Goal: Transaction & Acquisition: Purchase product/service

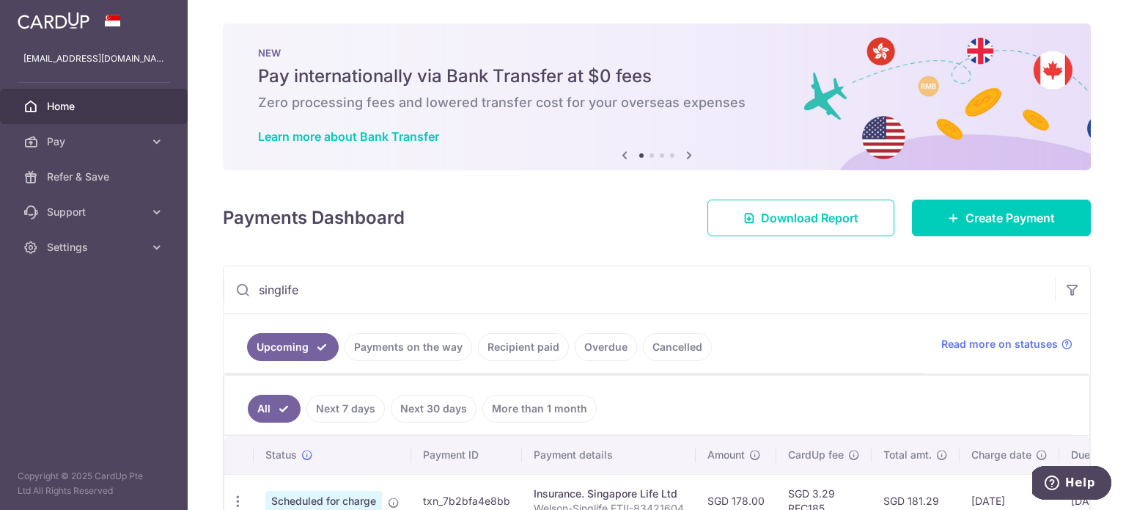
scroll to position [254, 0]
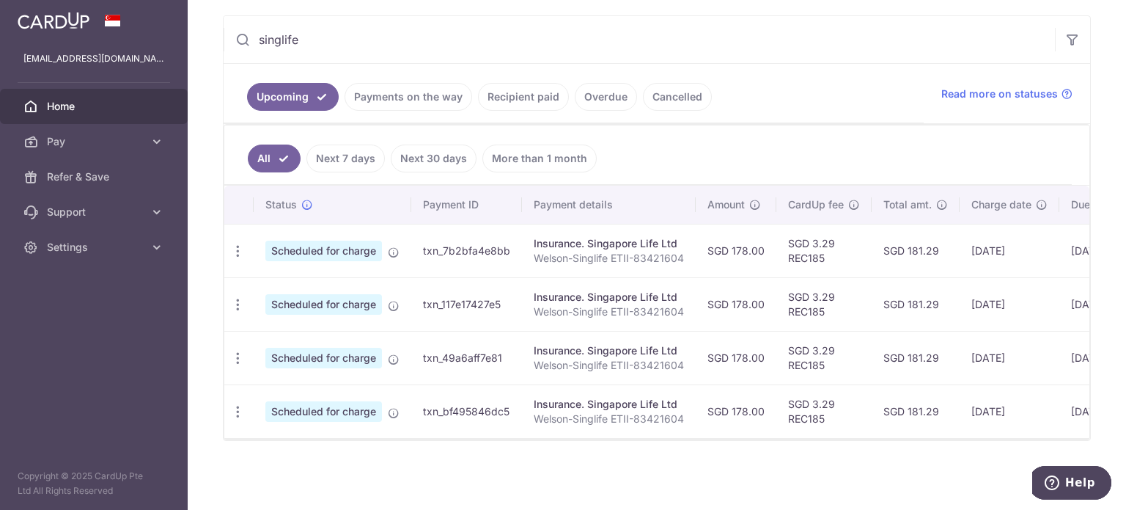
click at [499, 90] on link "Recipient paid" at bounding box center [523, 97] width 91 height 28
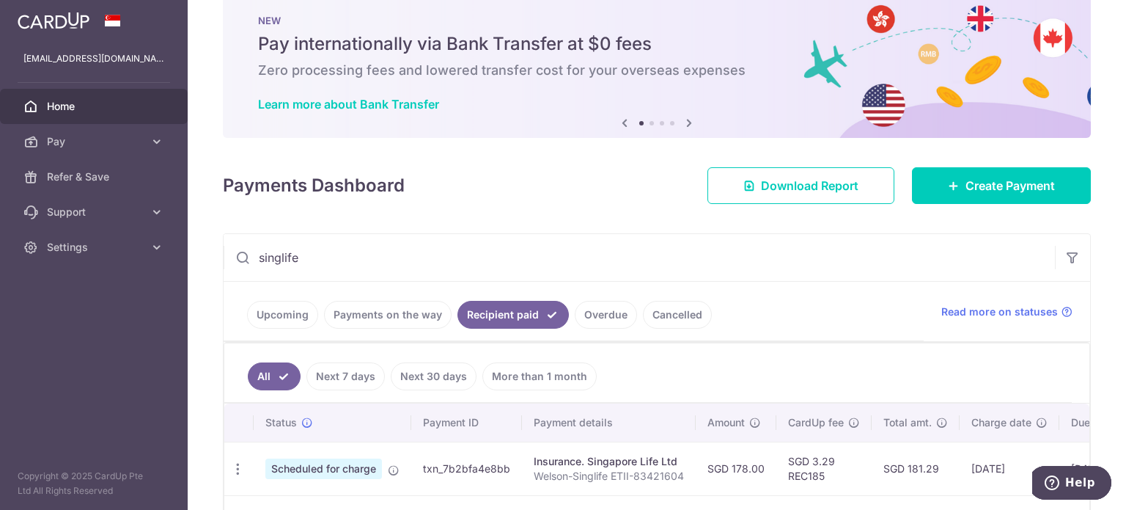
scroll to position [147, 0]
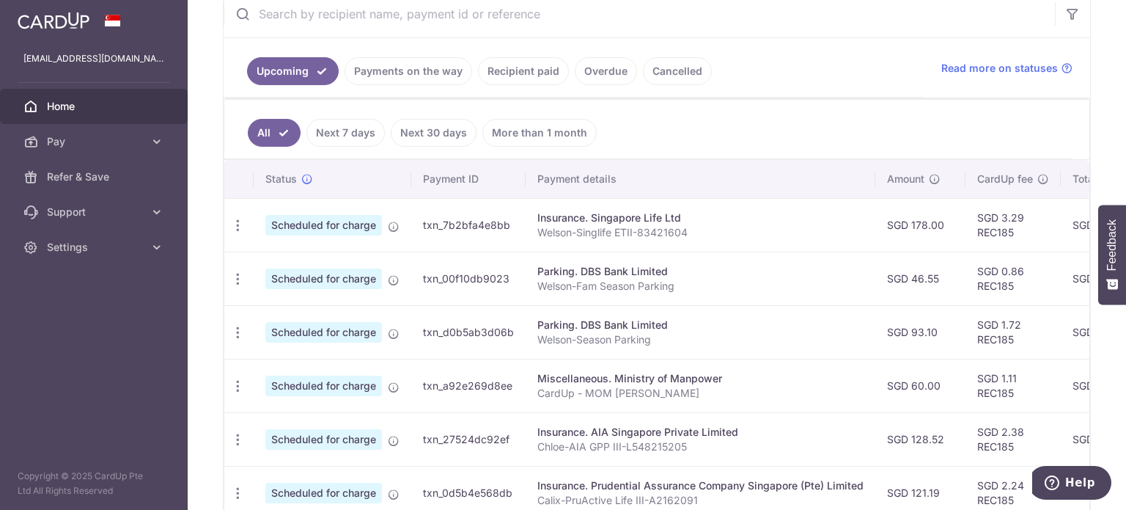
click at [521, 72] on link "Recipient paid" at bounding box center [523, 71] width 91 height 28
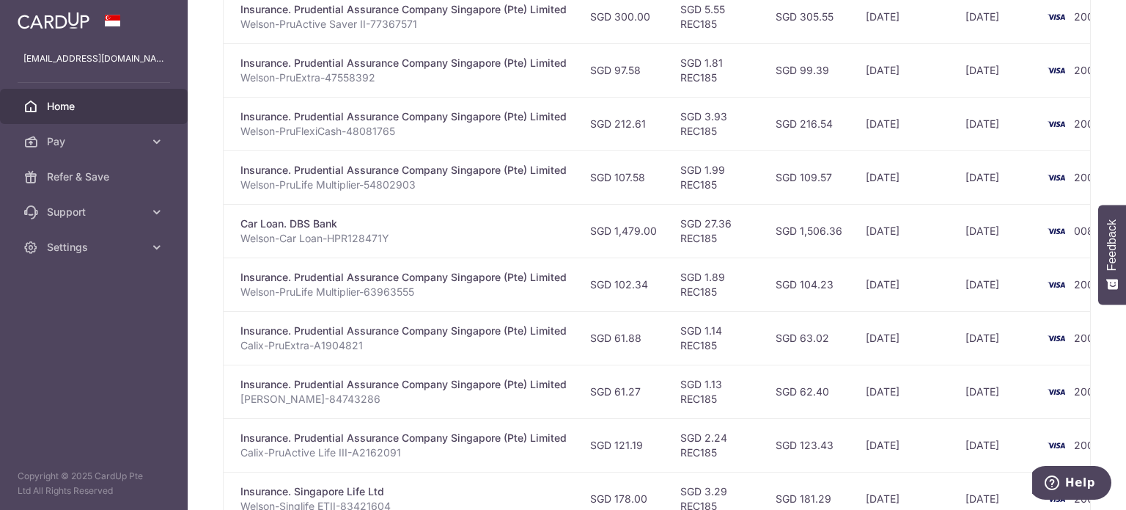
scroll to position [0, 287]
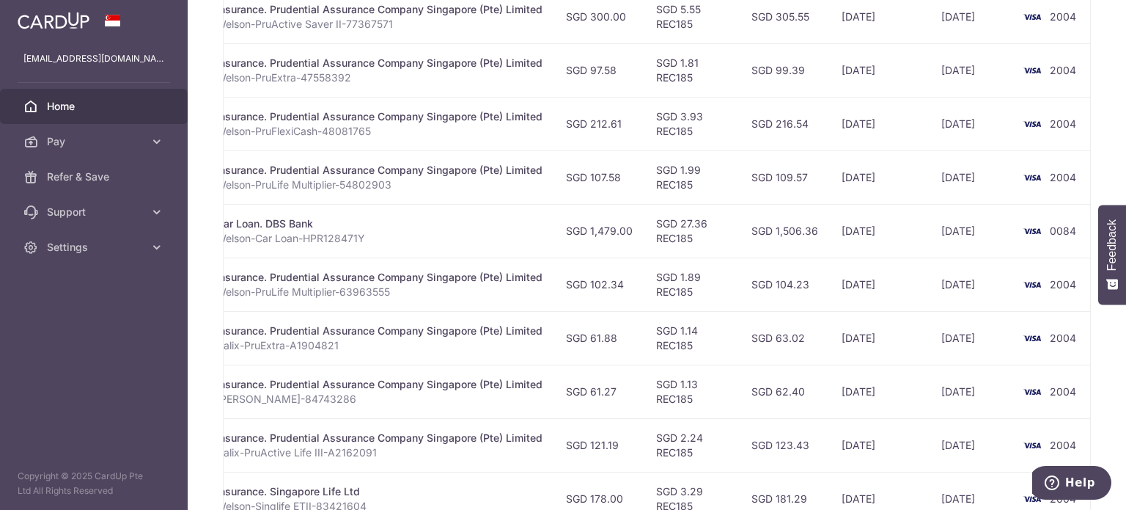
drag, startPoint x: 870, startPoint y: 439, endPoint x: 916, endPoint y: 431, distance: 46.2
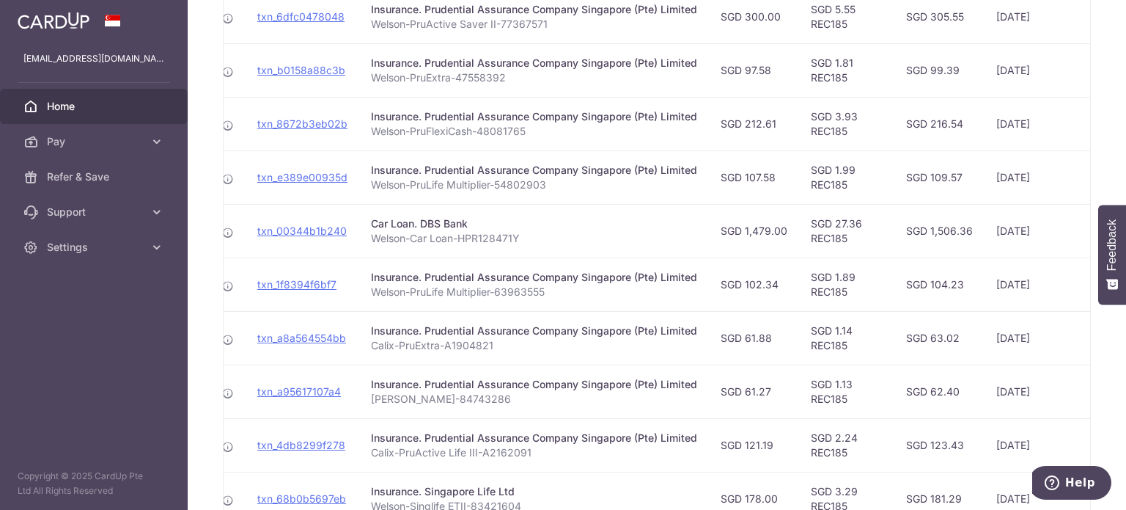
scroll to position [0, 0]
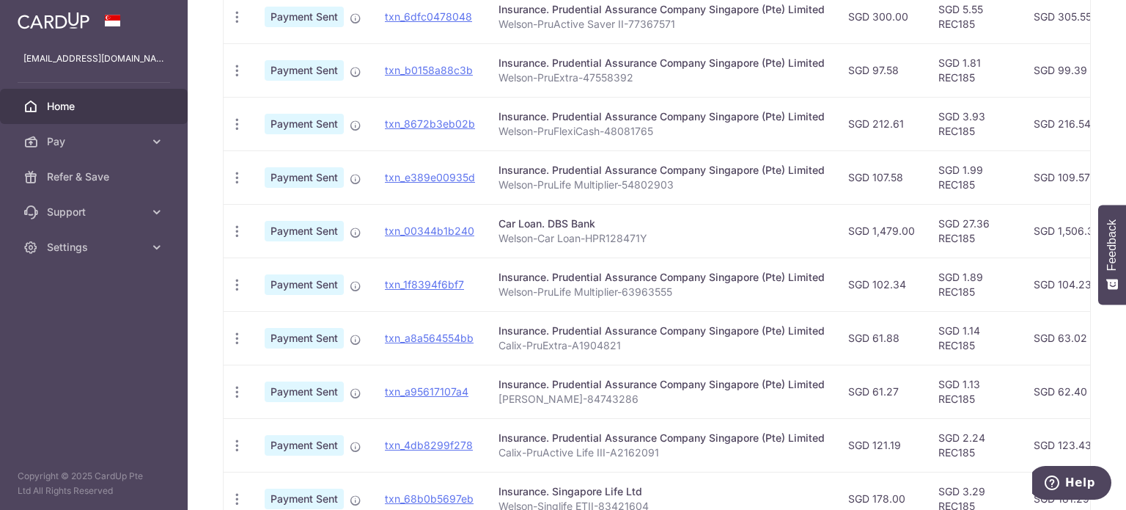
drag, startPoint x: 641, startPoint y: 158, endPoint x: 454, endPoint y: 161, distance: 187.0
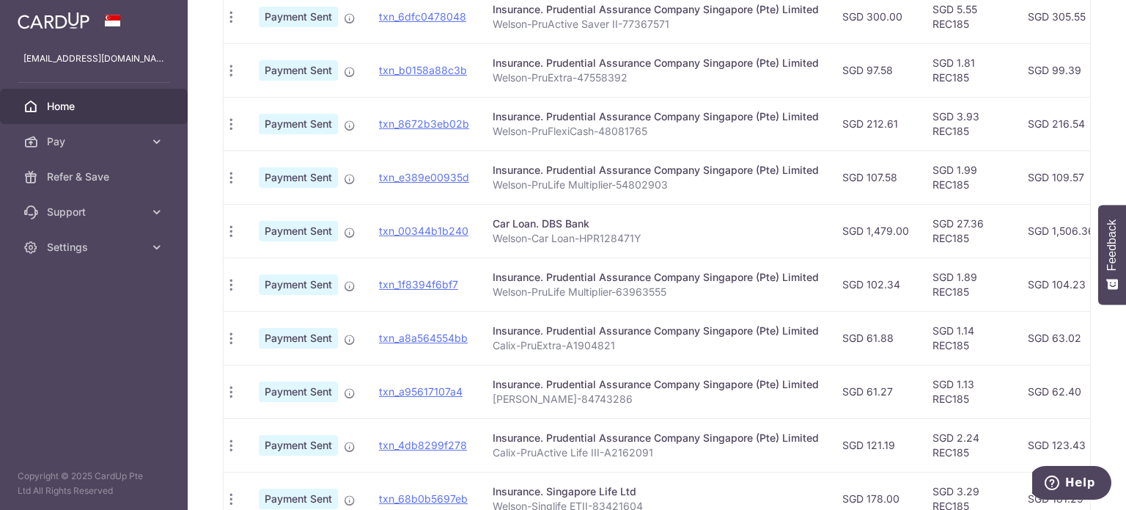
scroll to position [0, 22]
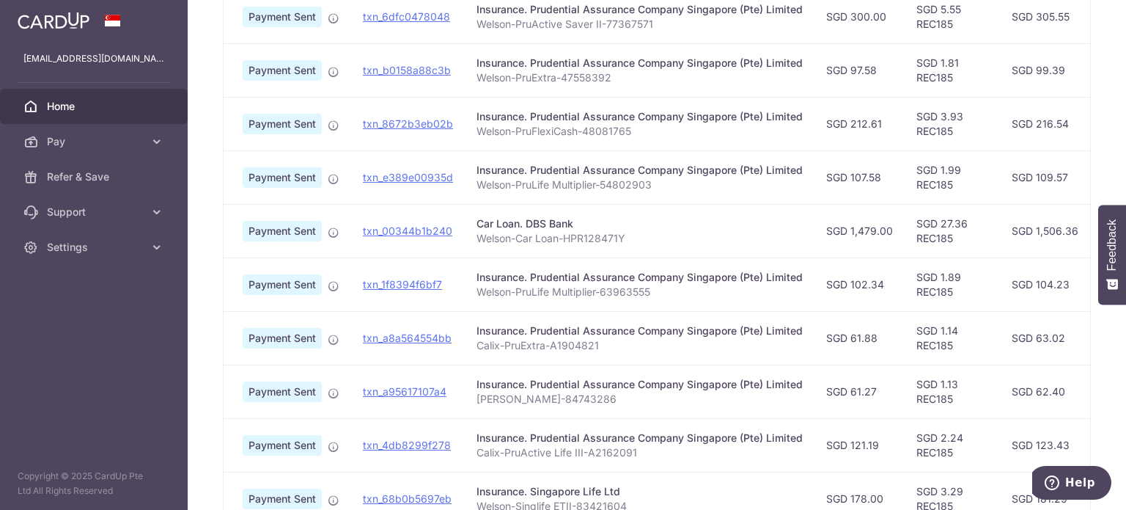
drag, startPoint x: 648, startPoint y: 175, endPoint x: 681, endPoint y: 172, distance: 33.1
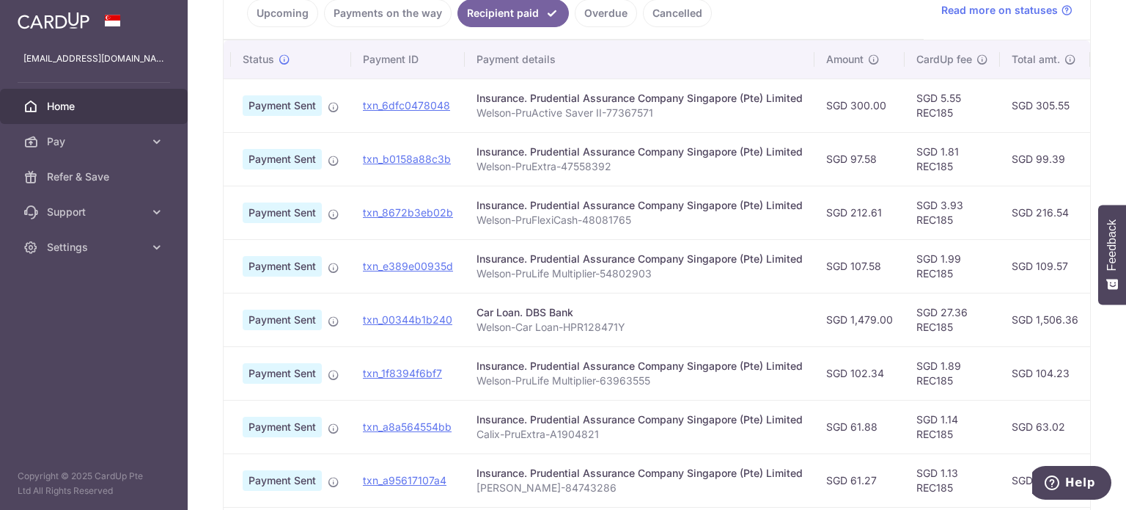
scroll to position [273, 0]
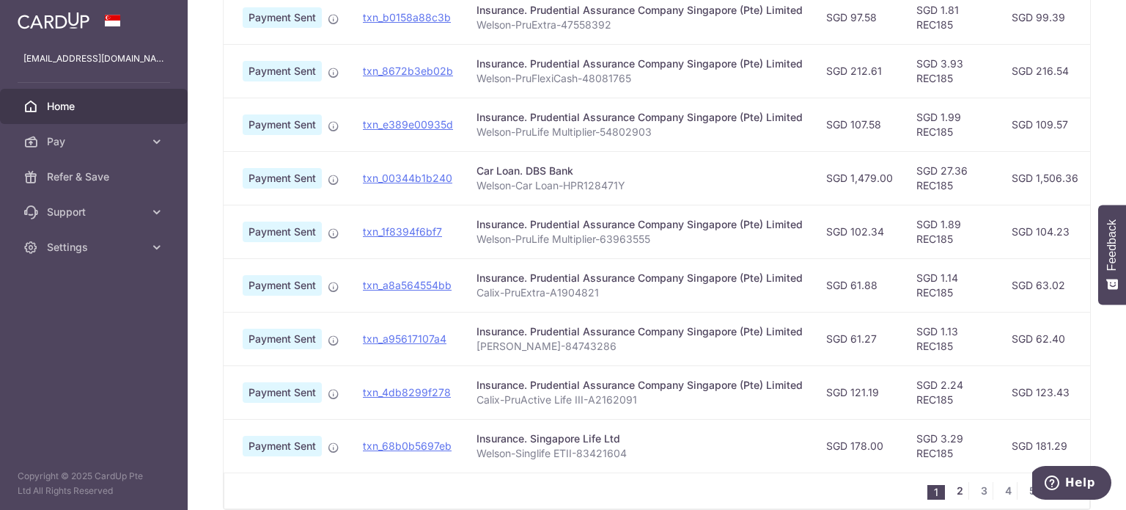
click at [951, 492] on link "2" at bounding box center [960, 491] width 18 height 18
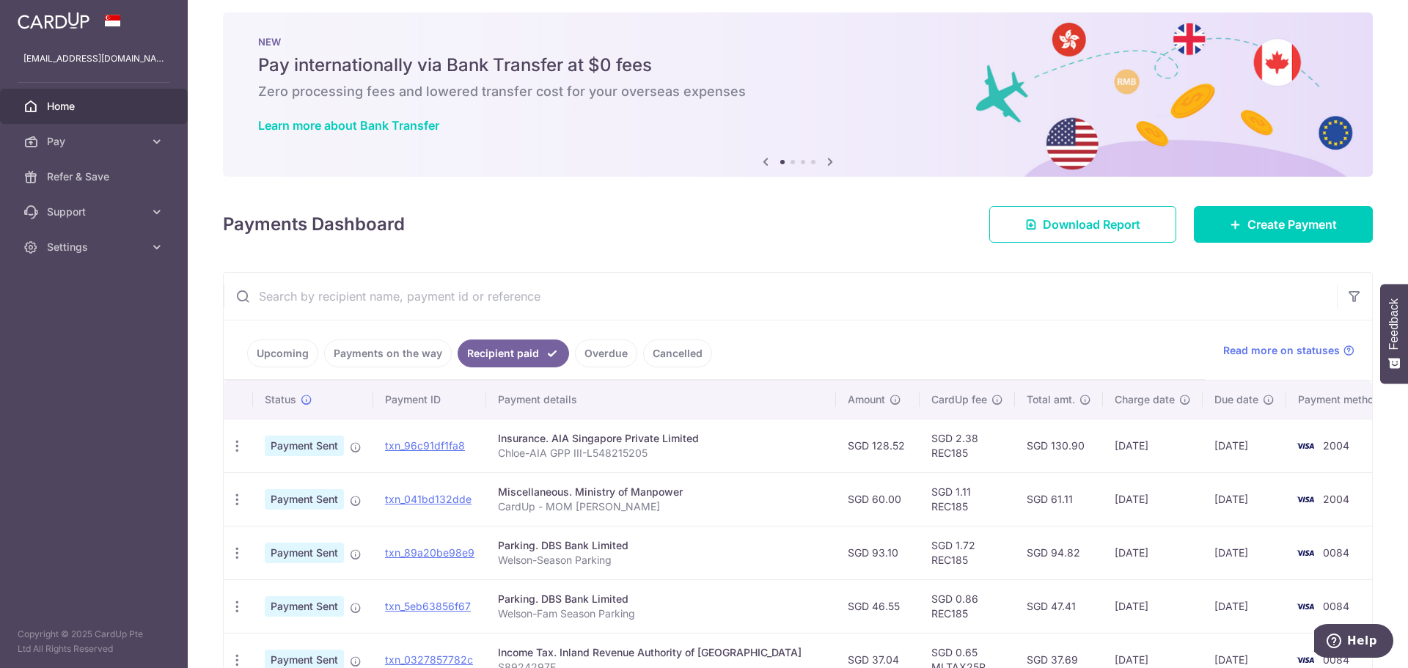
scroll to position [0, 0]
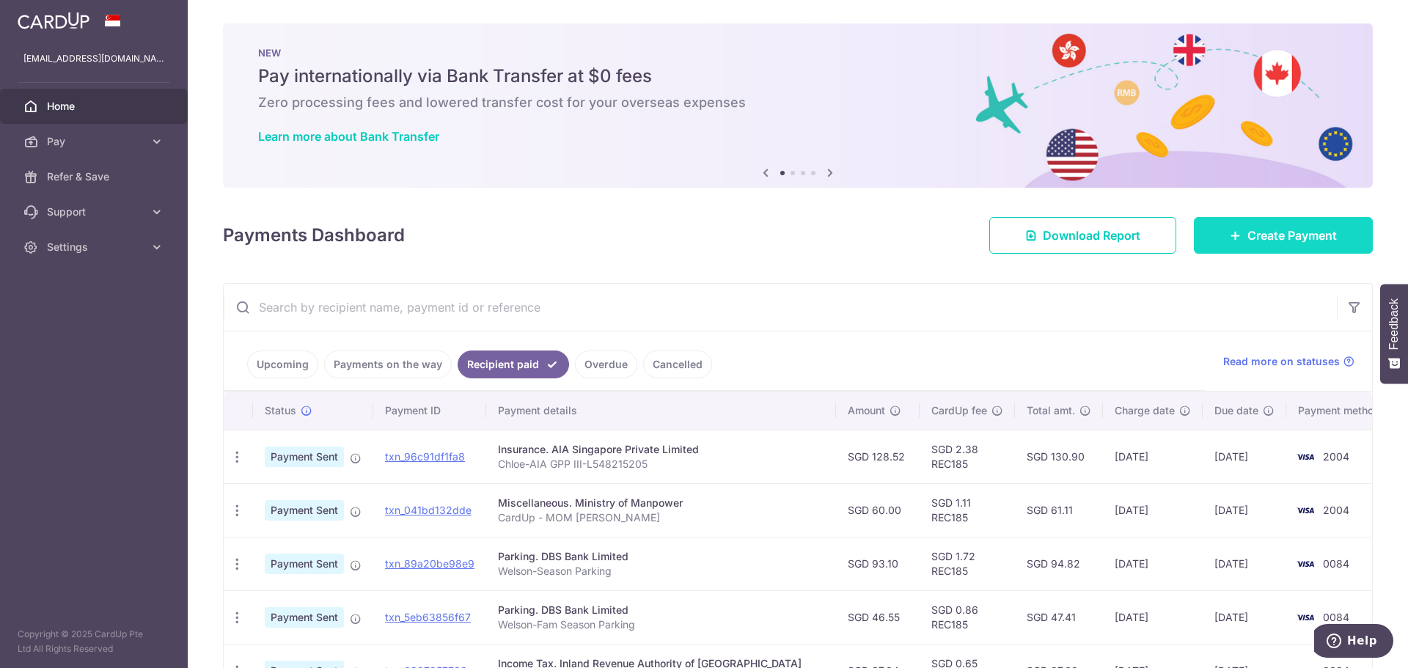
click at [1125, 236] on span "Create Payment" at bounding box center [1291, 236] width 89 height 18
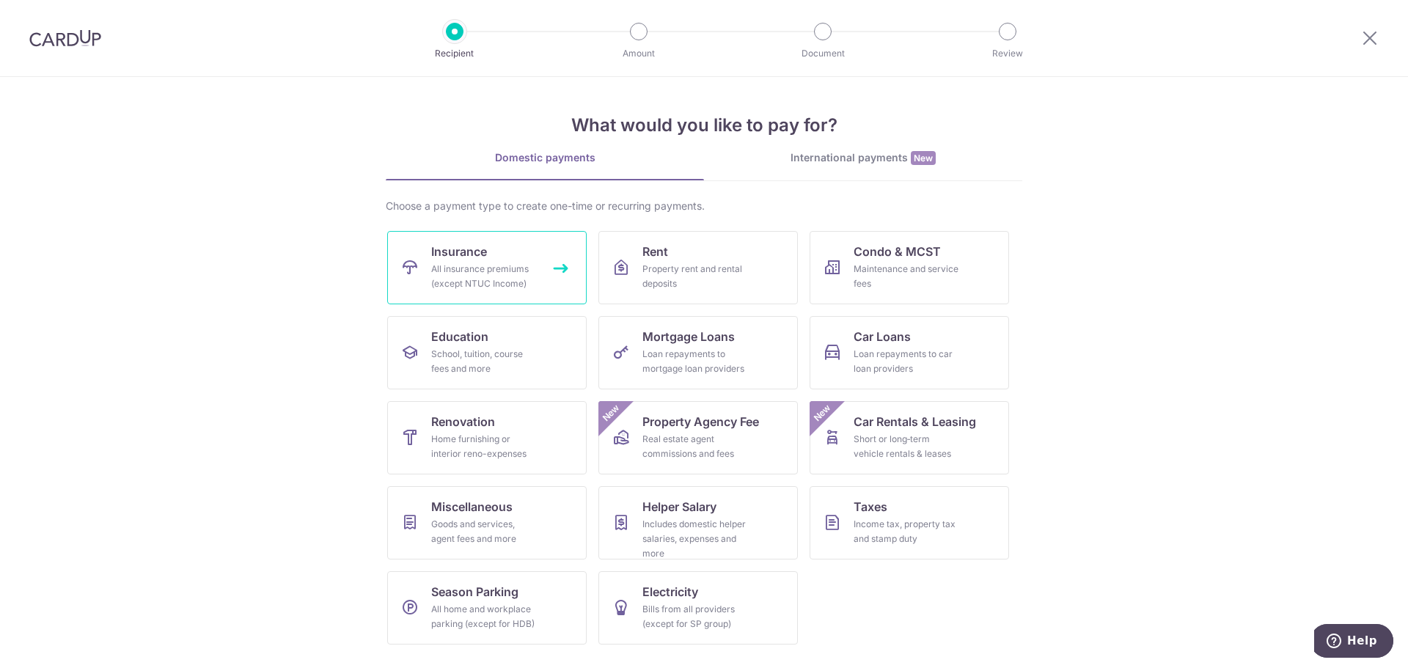
click at [507, 263] on div "All insurance premiums (except NTUC Income)" at bounding box center [484, 276] width 106 height 29
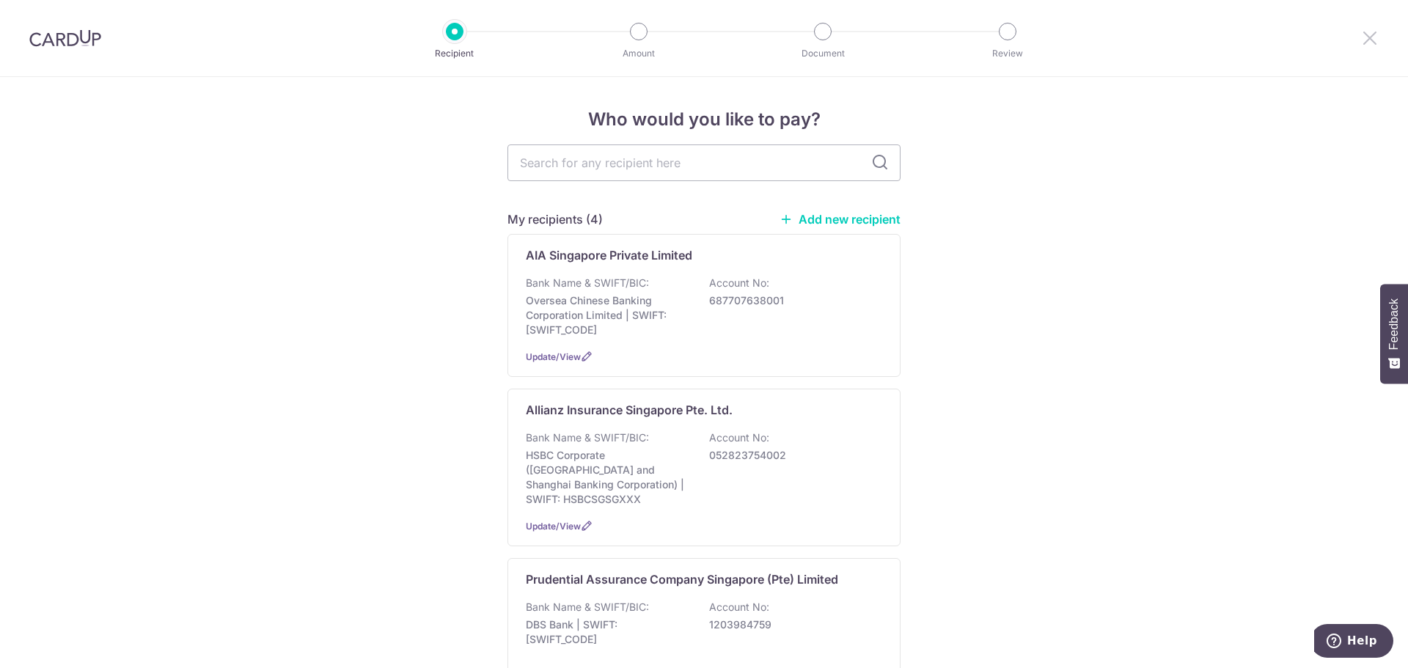
click at [1376, 37] on icon at bounding box center [1370, 38] width 18 height 18
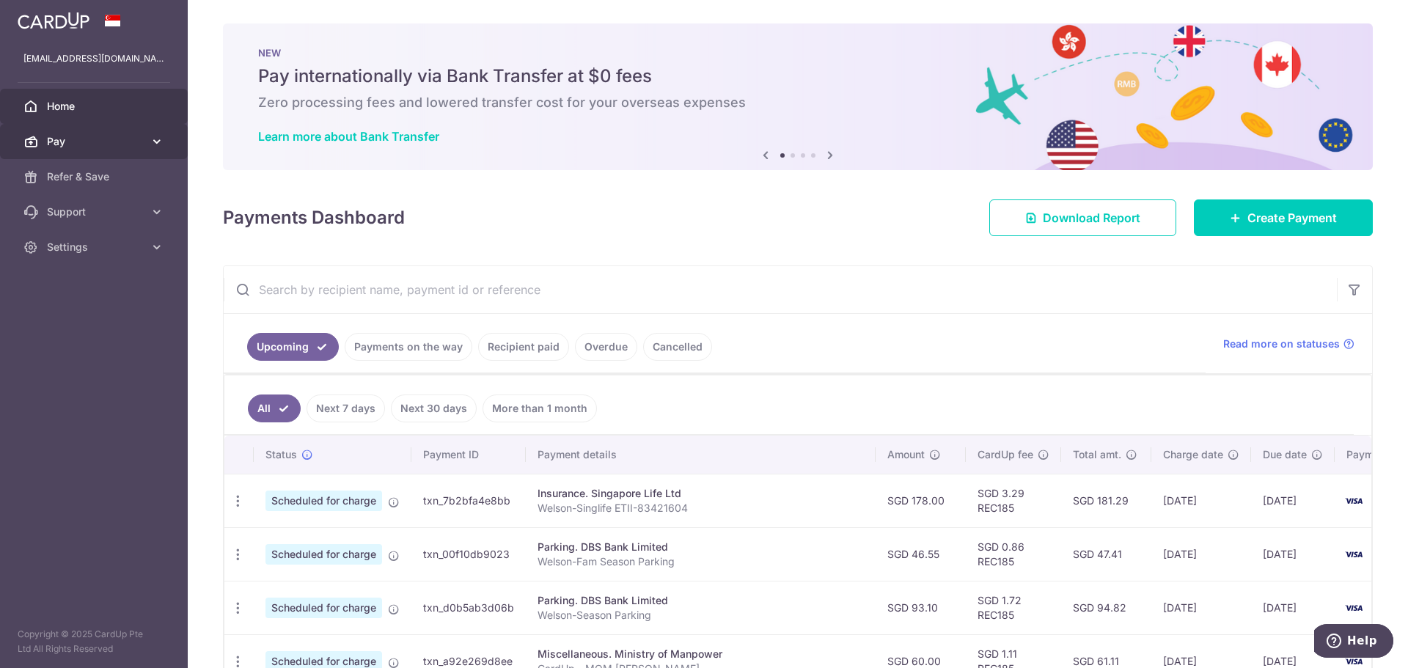
click at [78, 146] on span "Pay" at bounding box center [95, 141] width 97 height 15
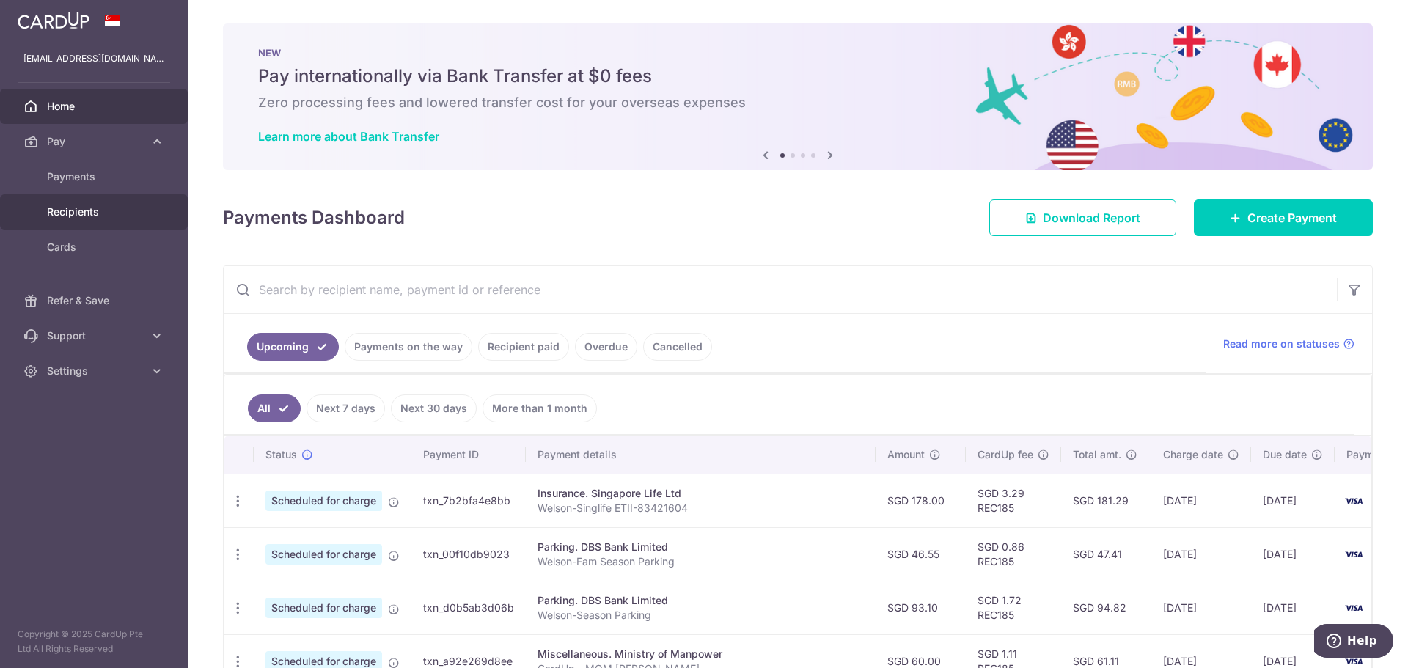
click at [84, 205] on span "Recipients" at bounding box center [95, 212] width 97 height 15
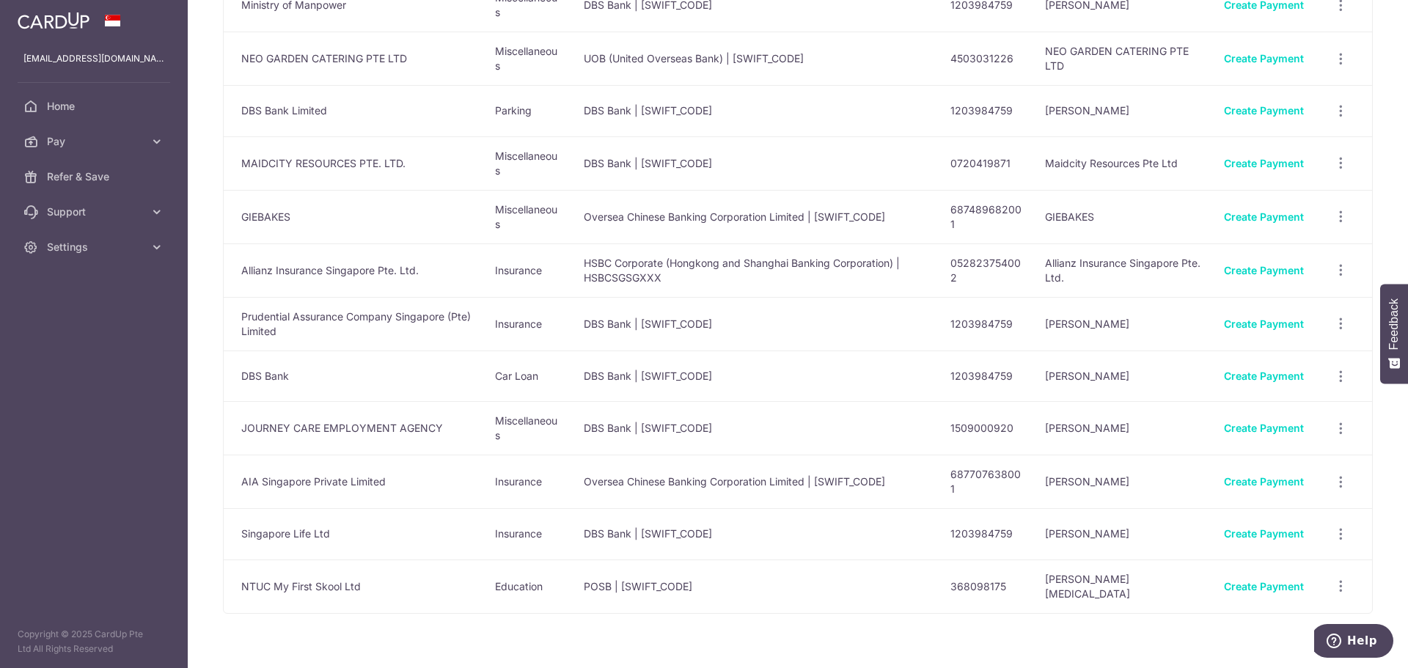
scroll to position [220, 0]
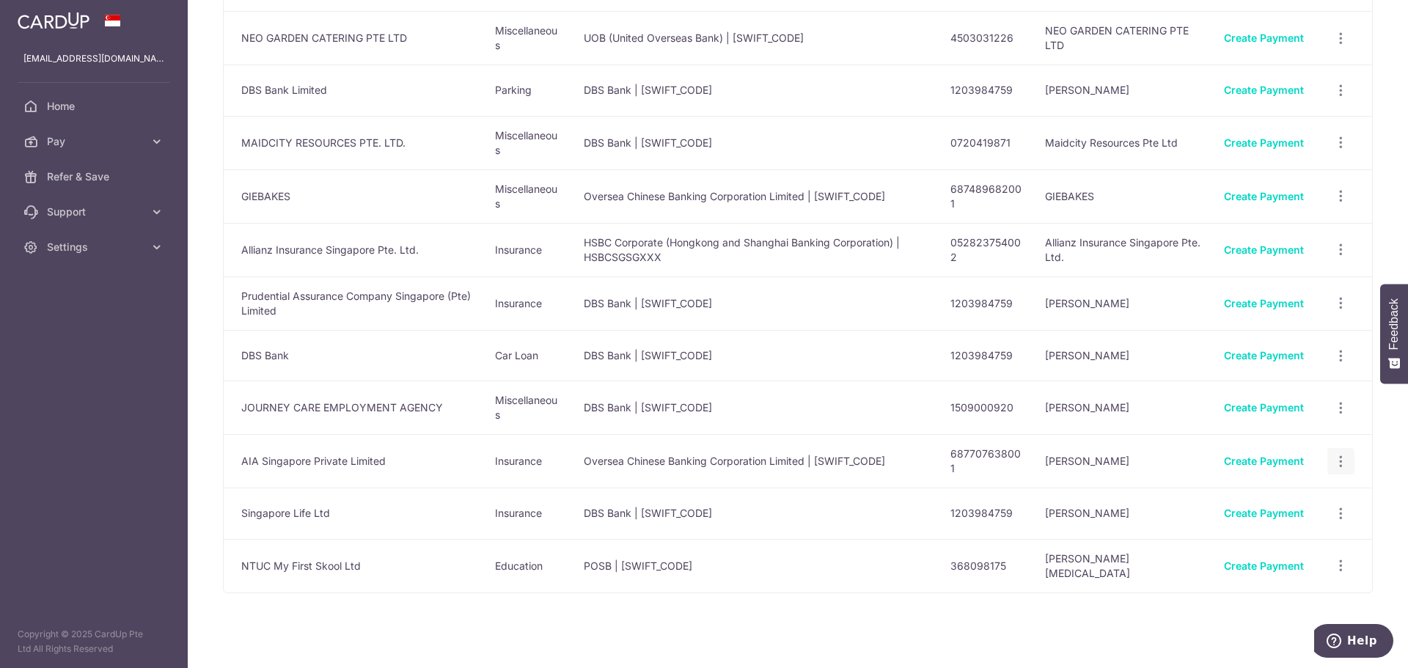
click at [1336, 458] on icon "button" at bounding box center [1340, 461] width 15 height 15
click at [1289, 499] on span "View/Edit" at bounding box center [1292, 502] width 100 height 18
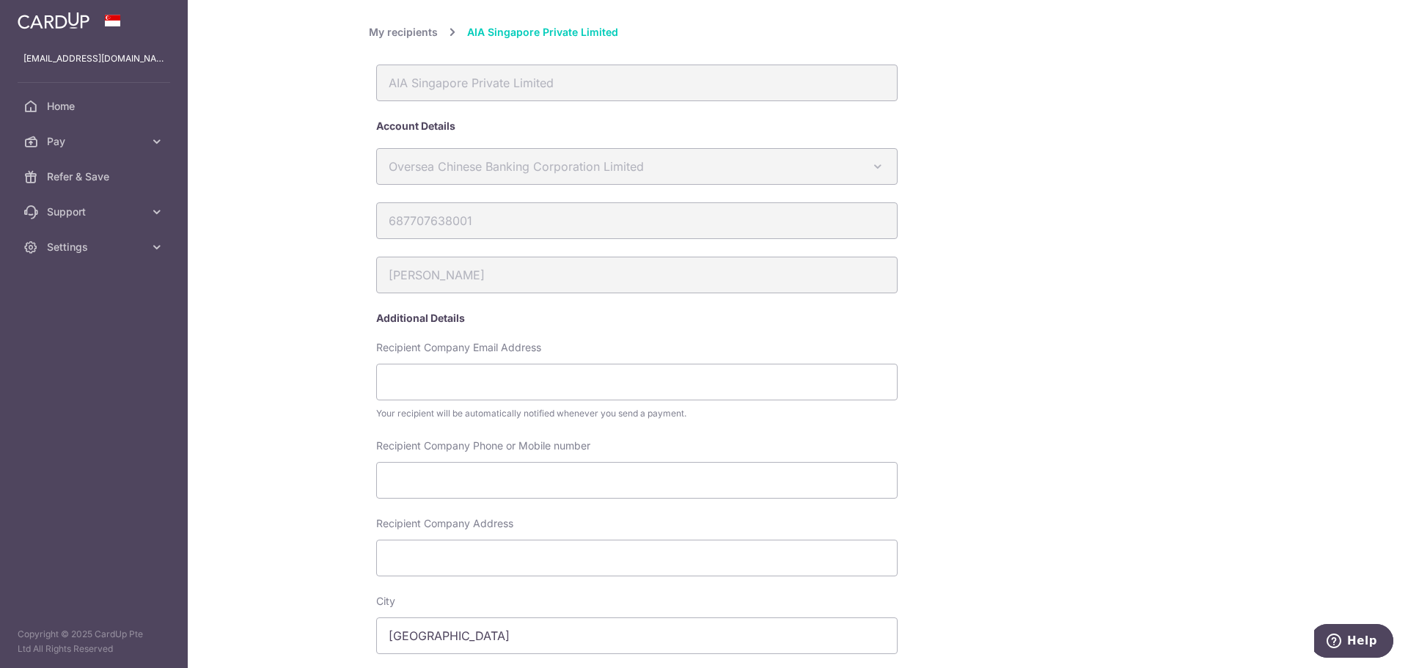
scroll to position [394, 0]
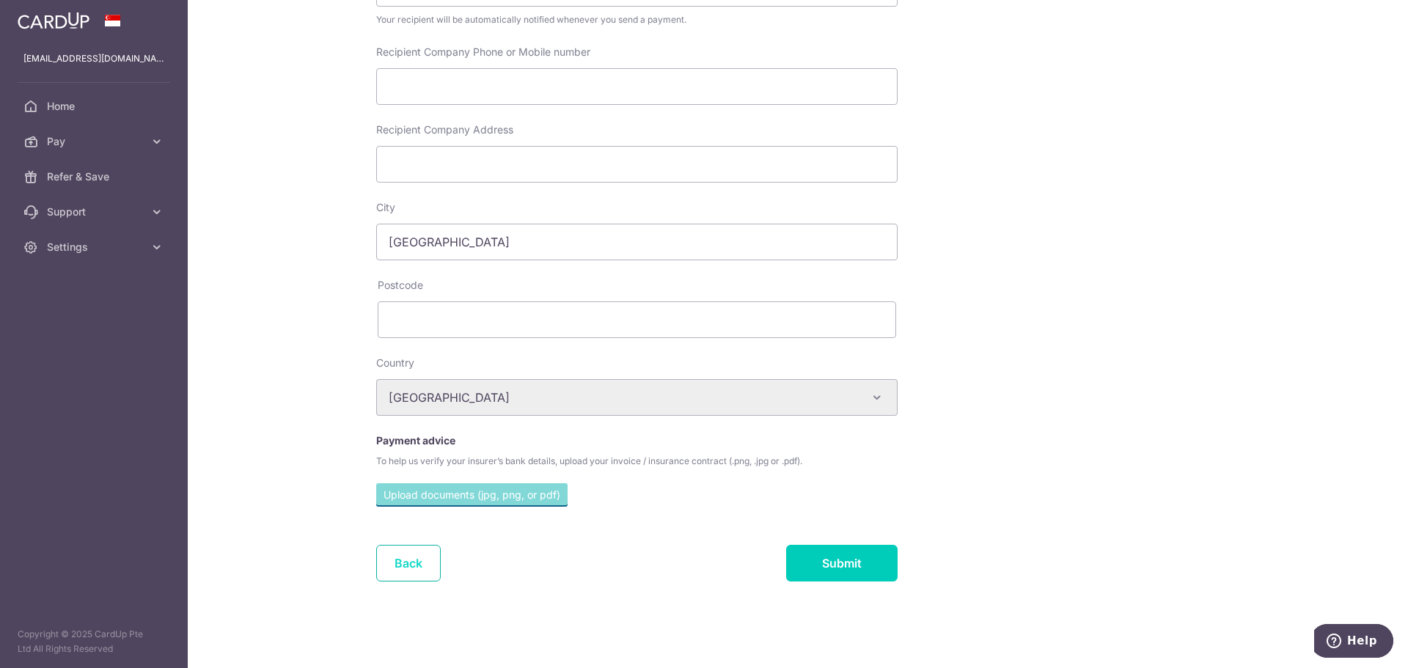
click at [416, 562] on link "Back" at bounding box center [408, 563] width 65 height 37
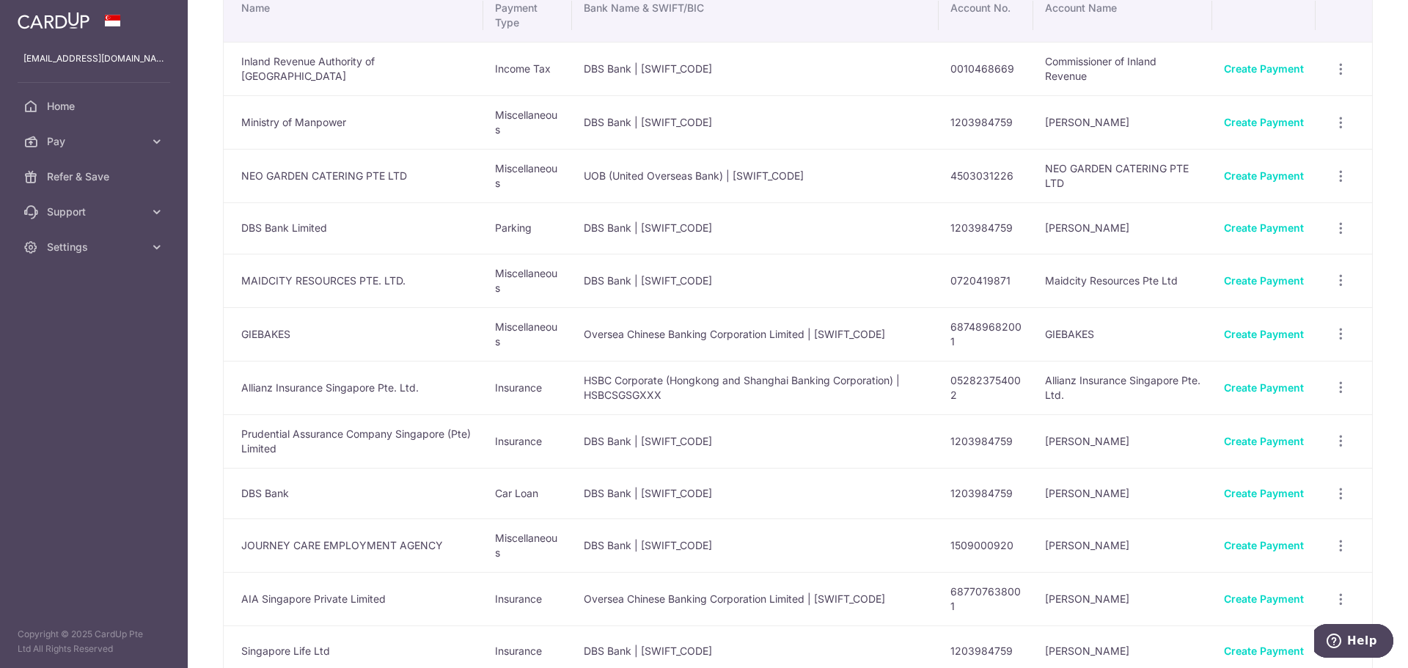
scroll to position [240, 0]
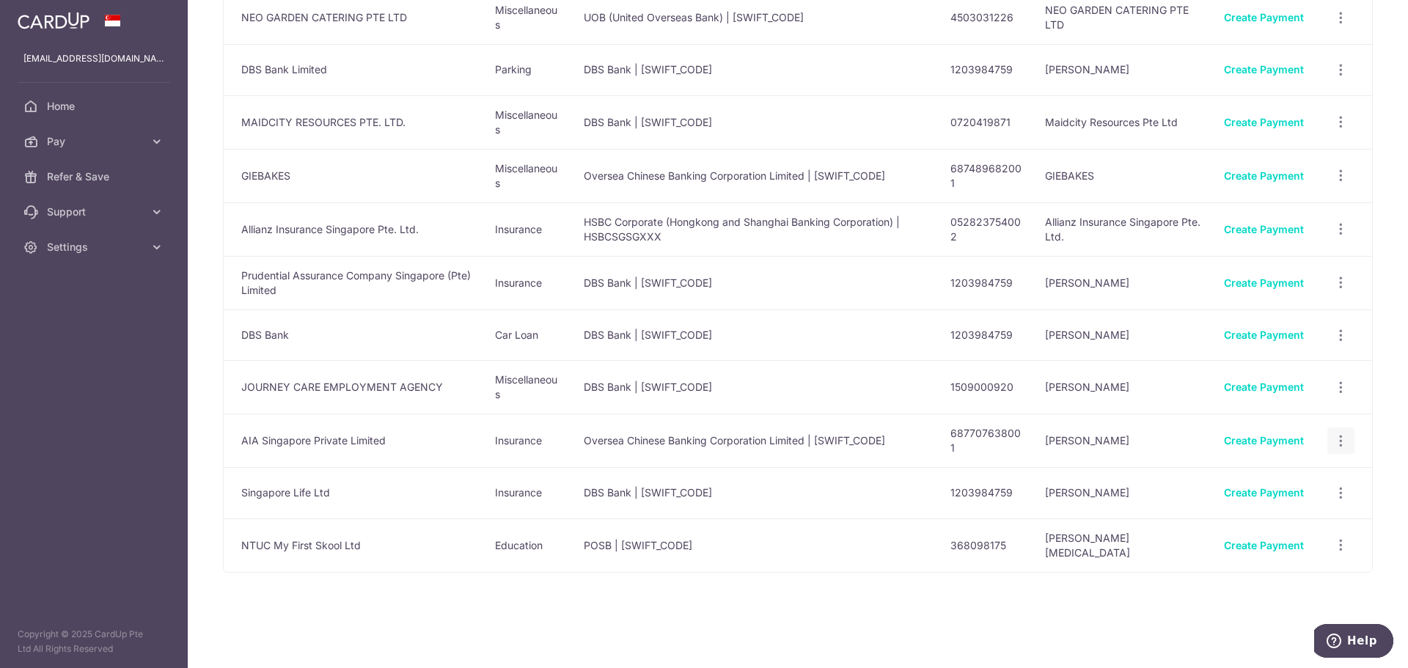
click at [1333, 438] on icon "button" at bounding box center [1340, 440] width 15 height 15
click at [1266, 479] on span "View/Edit" at bounding box center [1292, 481] width 100 height 18
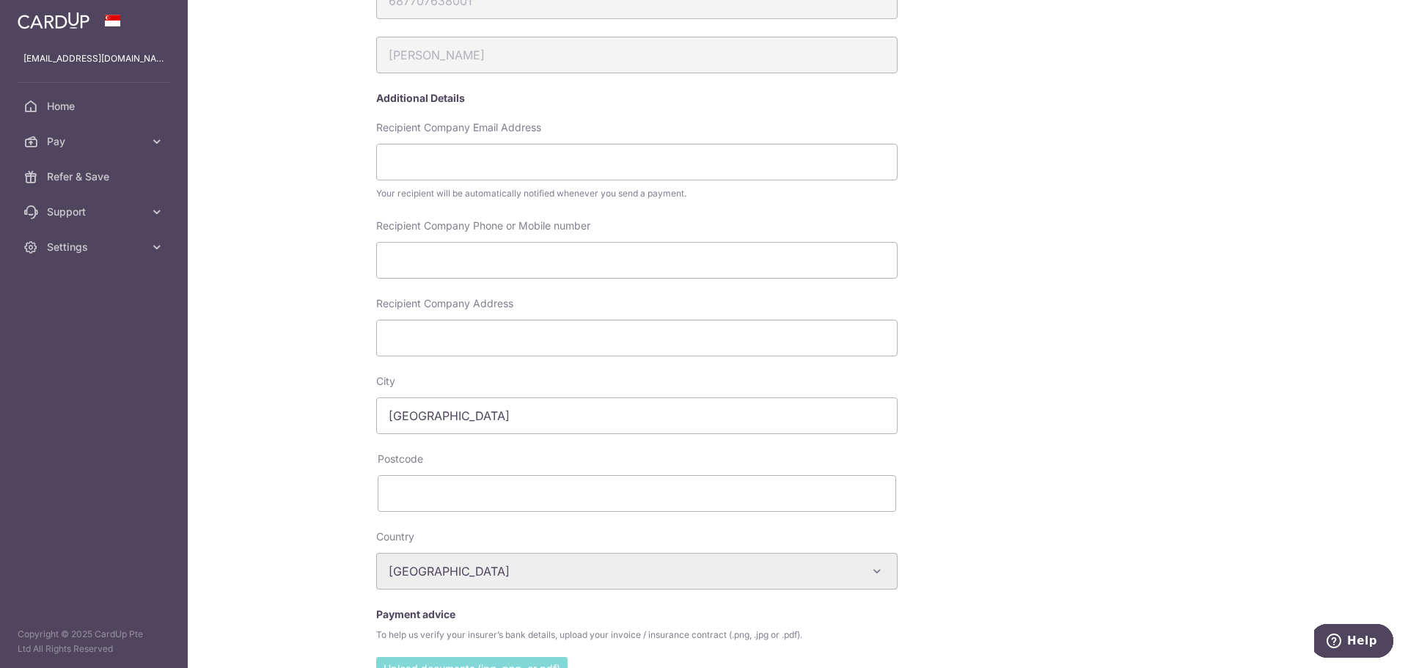
scroll to position [394, 0]
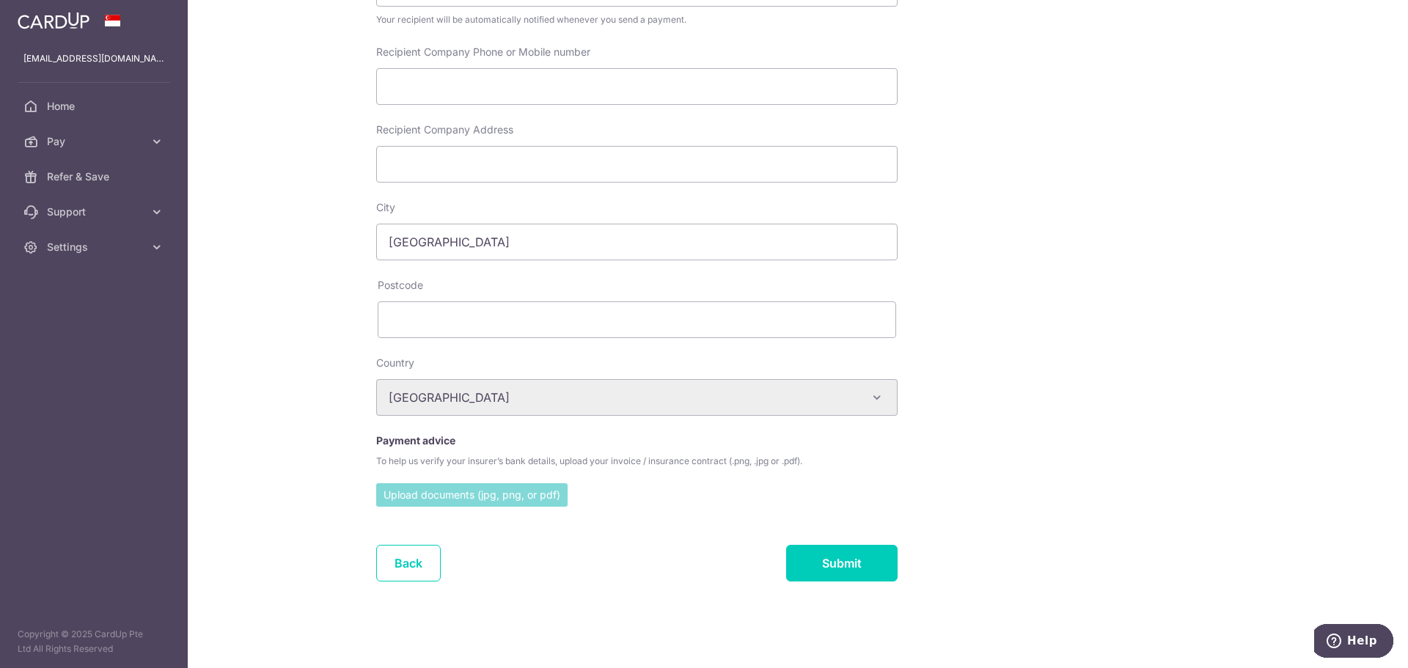
click at [493, 496] on input "file" at bounding box center [471, 494] width 191 height 22
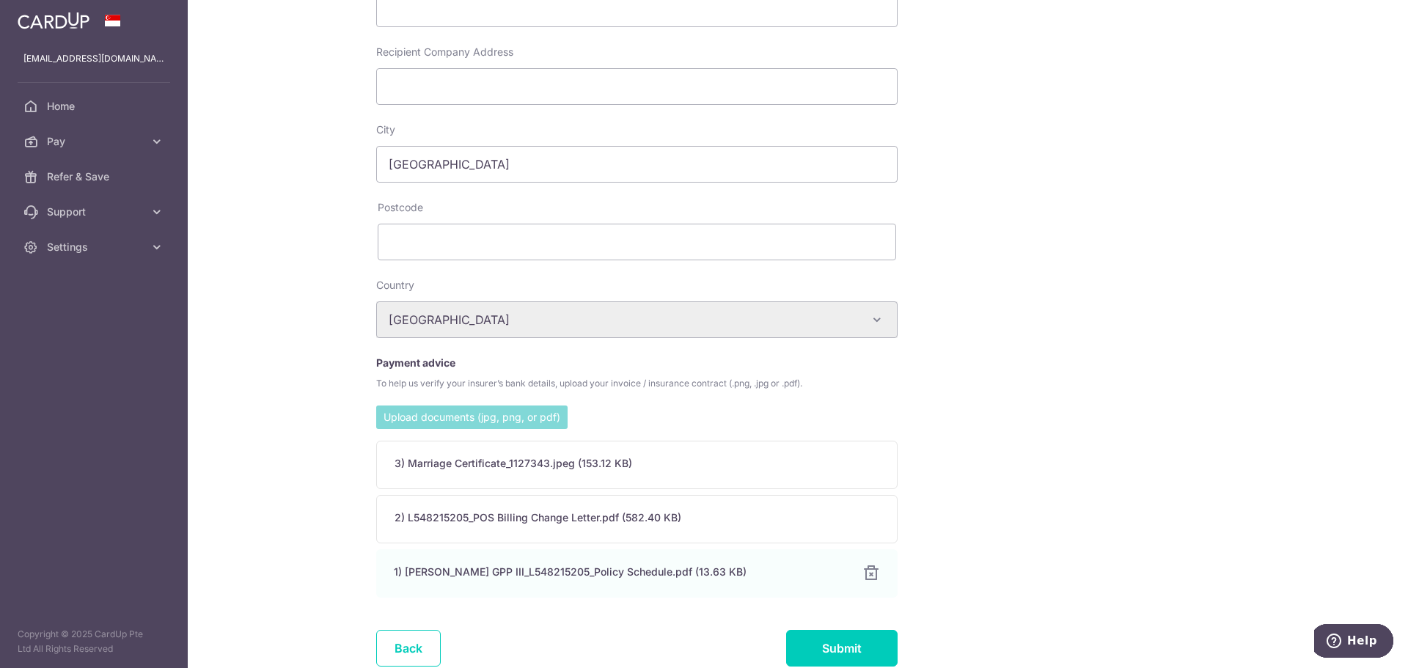
scroll to position [557, 0]
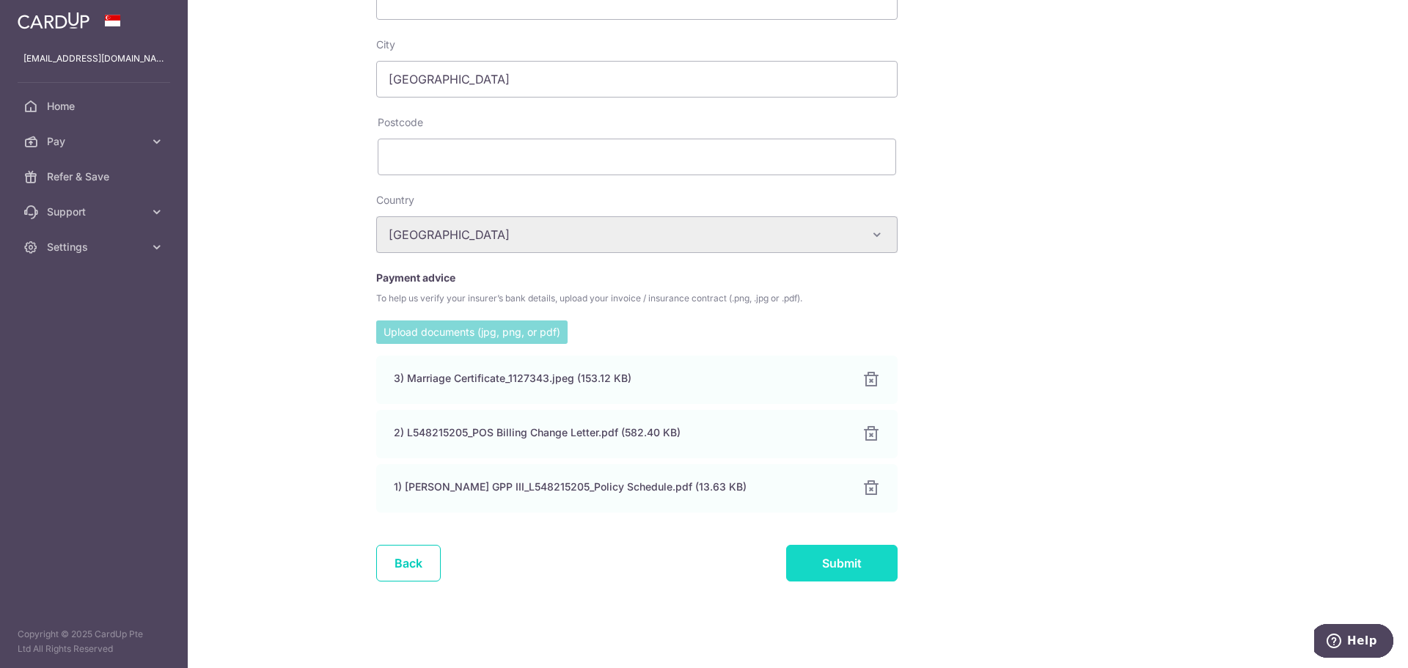
click at [831, 568] on input "Submit" at bounding box center [841, 563] width 111 height 37
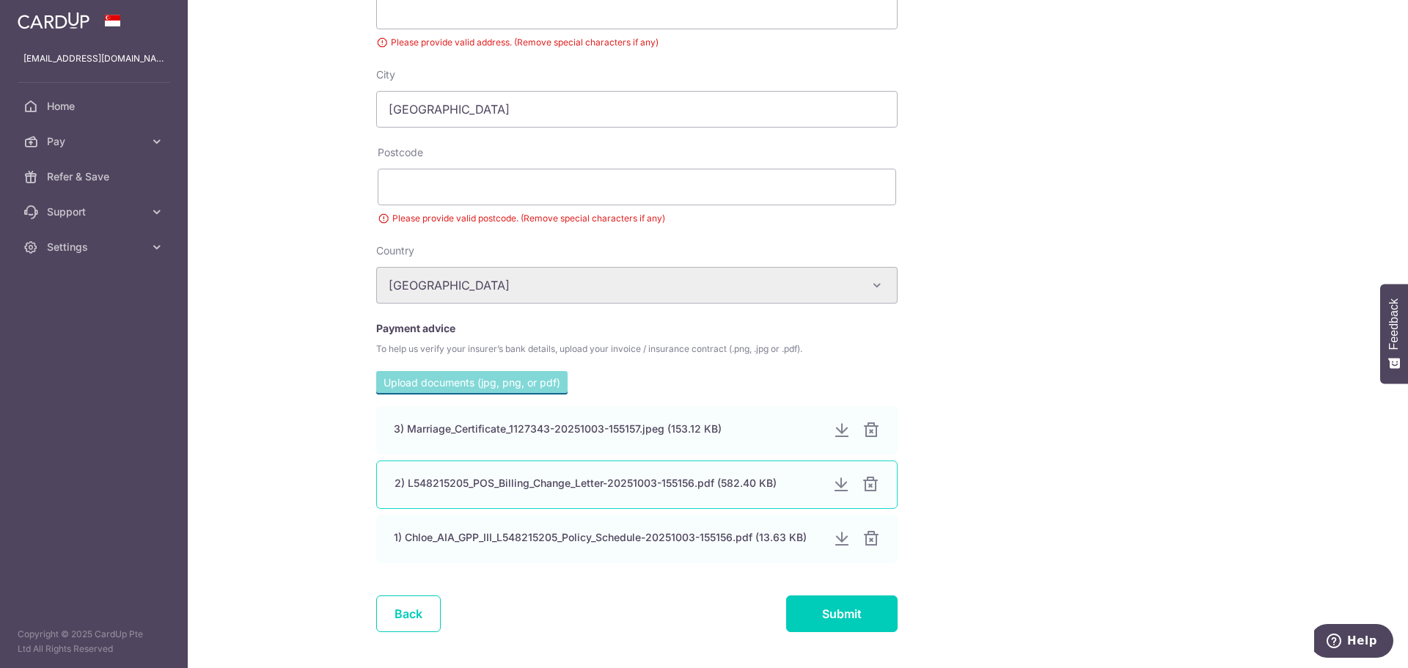
scroll to position [639, 0]
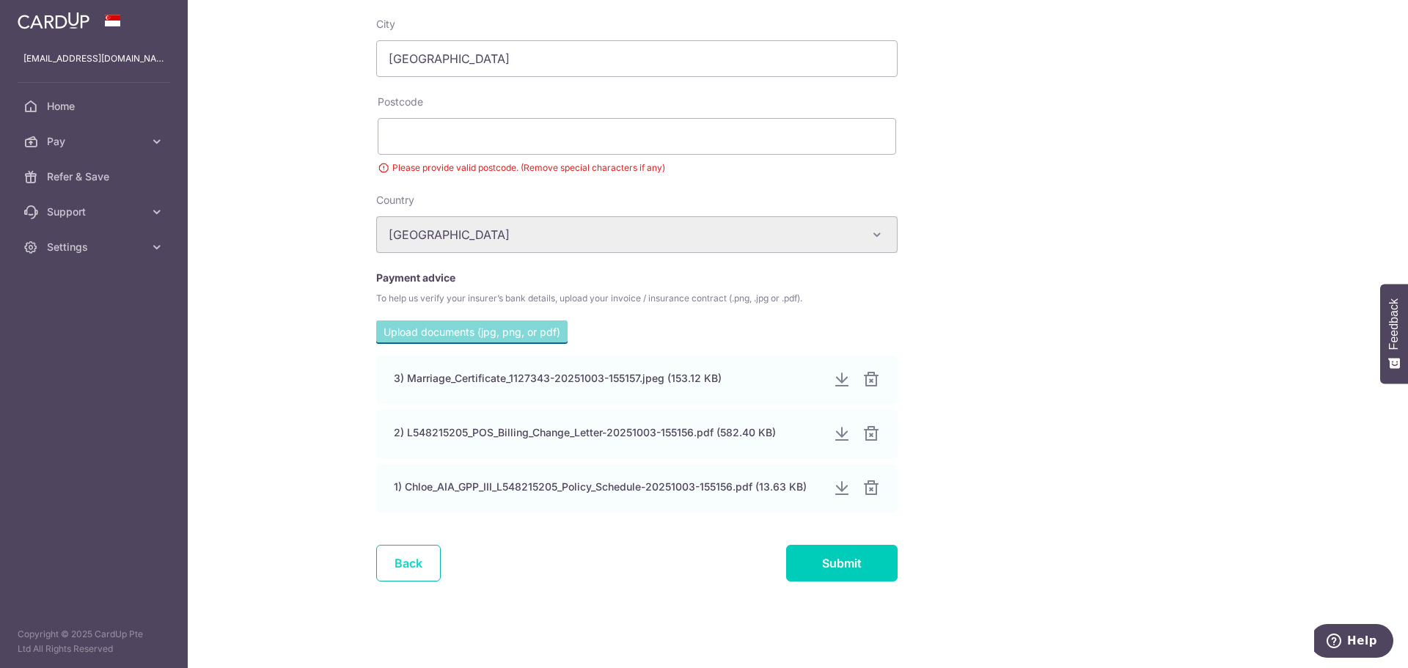
click at [421, 560] on link "Back" at bounding box center [408, 563] width 65 height 37
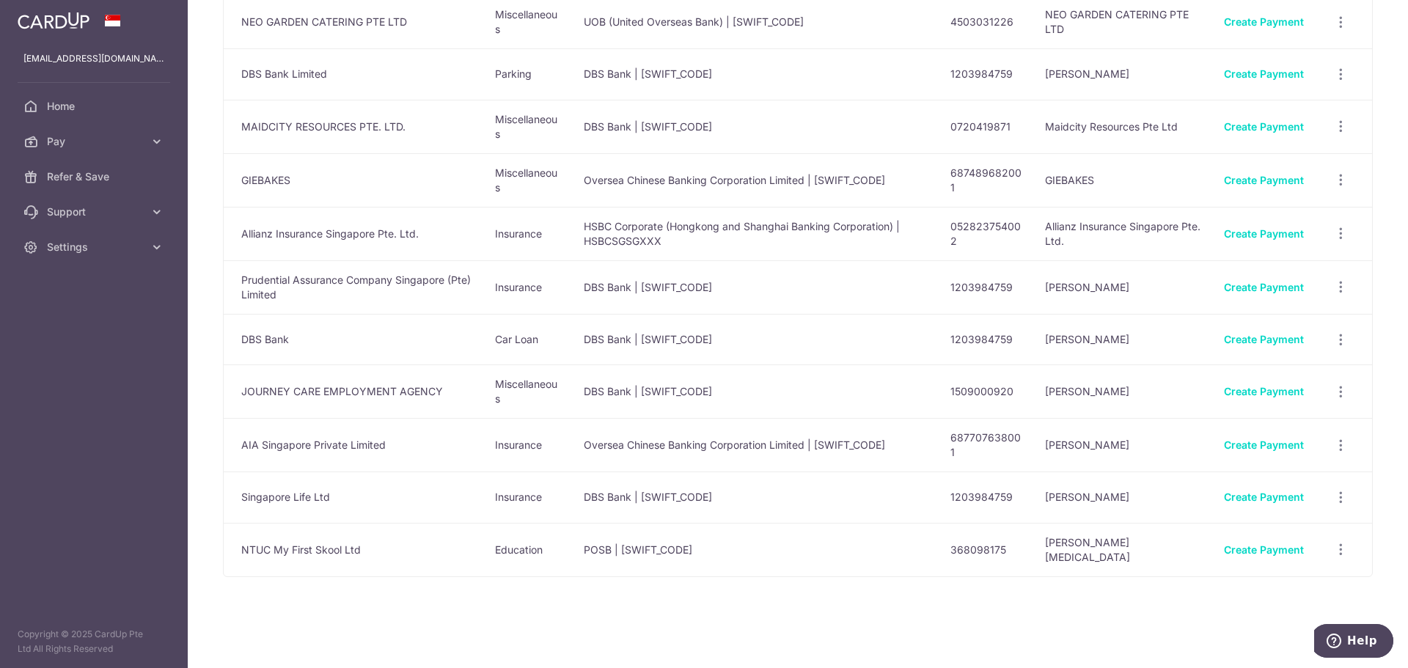
scroll to position [240, 0]
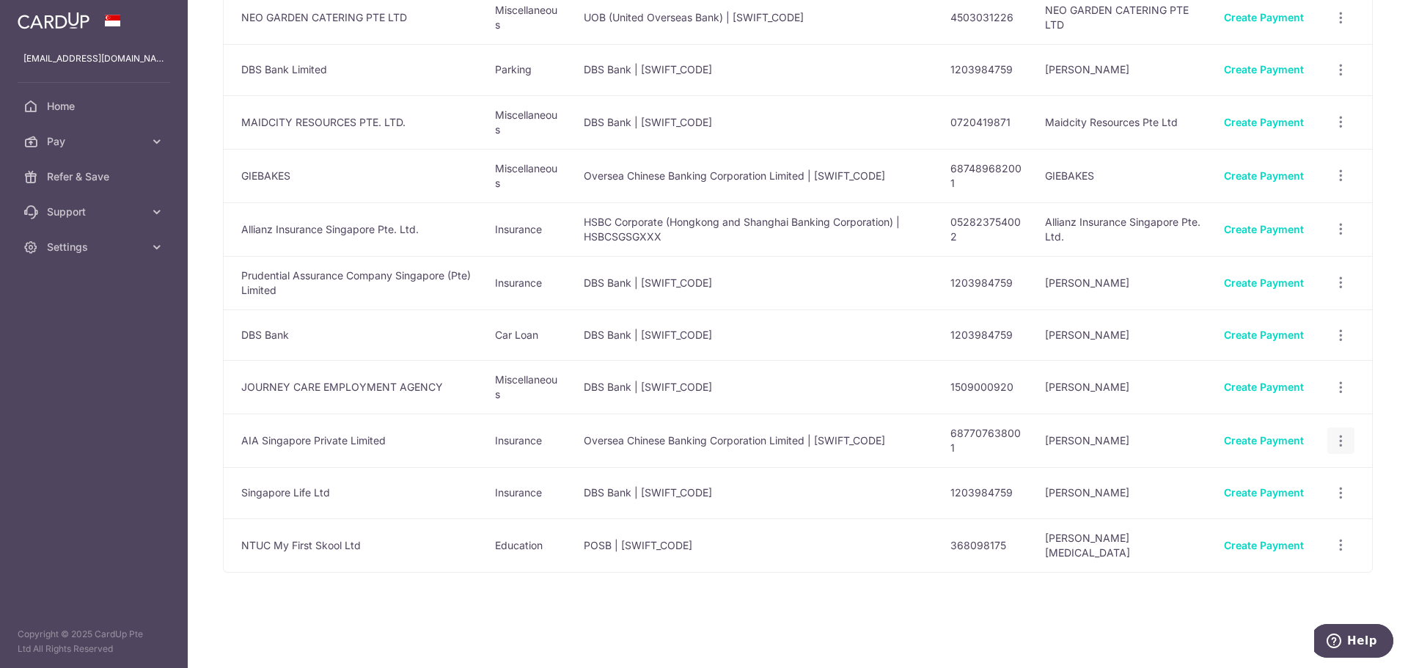
click at [1336, 439] on icon "button" at bounding box center [1340, 440] width 15 height 15
click at [1273, 480] on span "View/Edit" at bounding box center [1292, 481] width 100 height 18
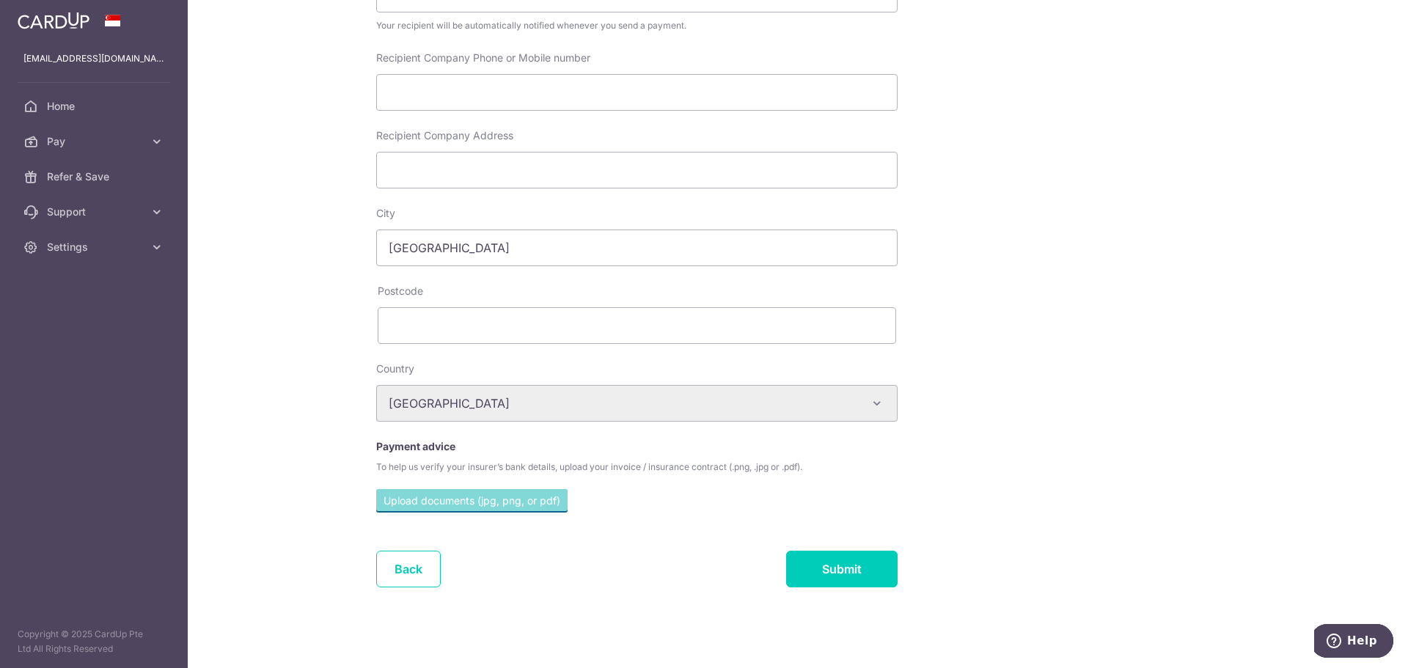
scroll to position [394, 0]
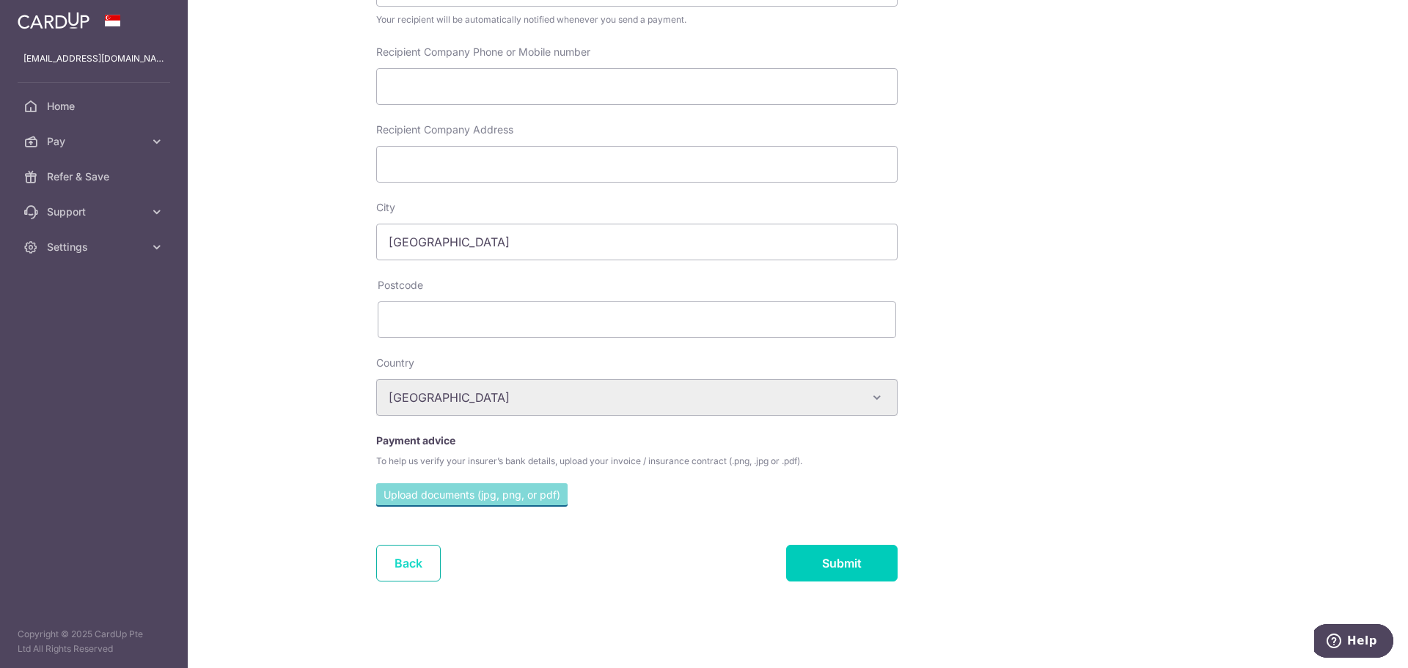
click at [408, 546] on link "Back" at bounding box center [408, 563] width 65 height 37
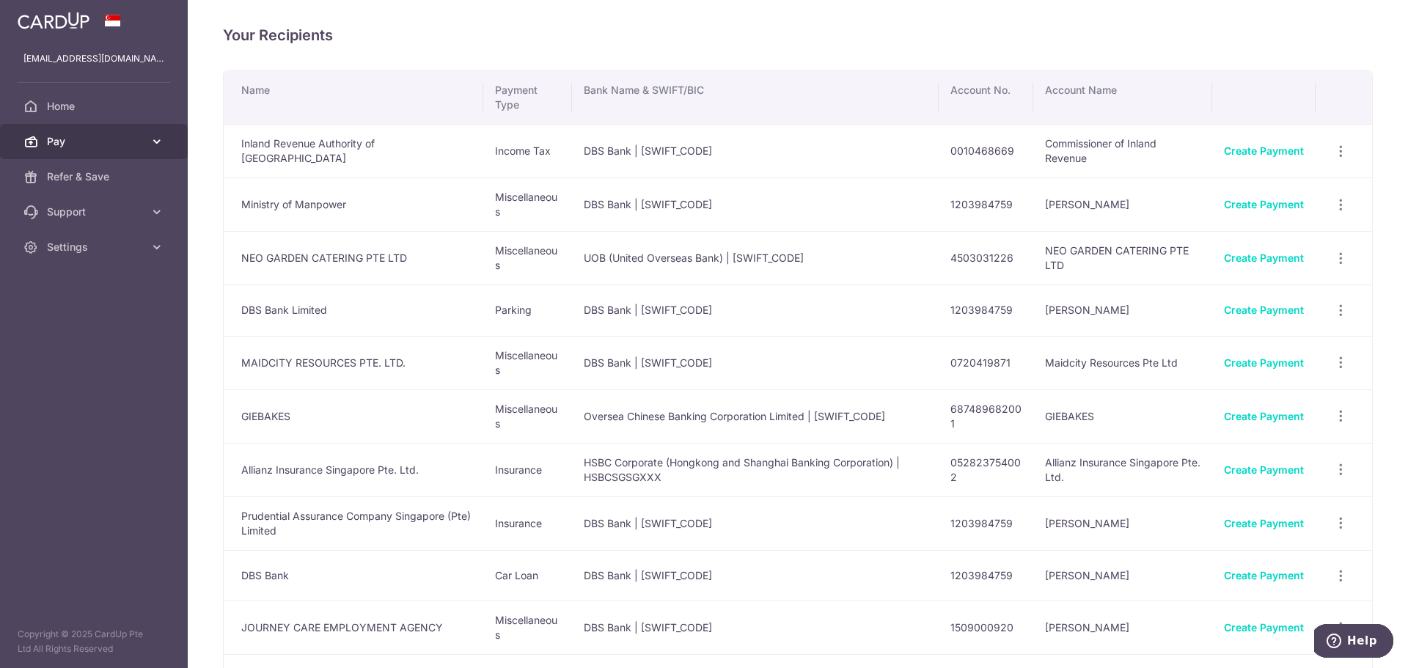
click at [54, 134] on span "Pay" at bounding box center [95, 141] width 97 height 15
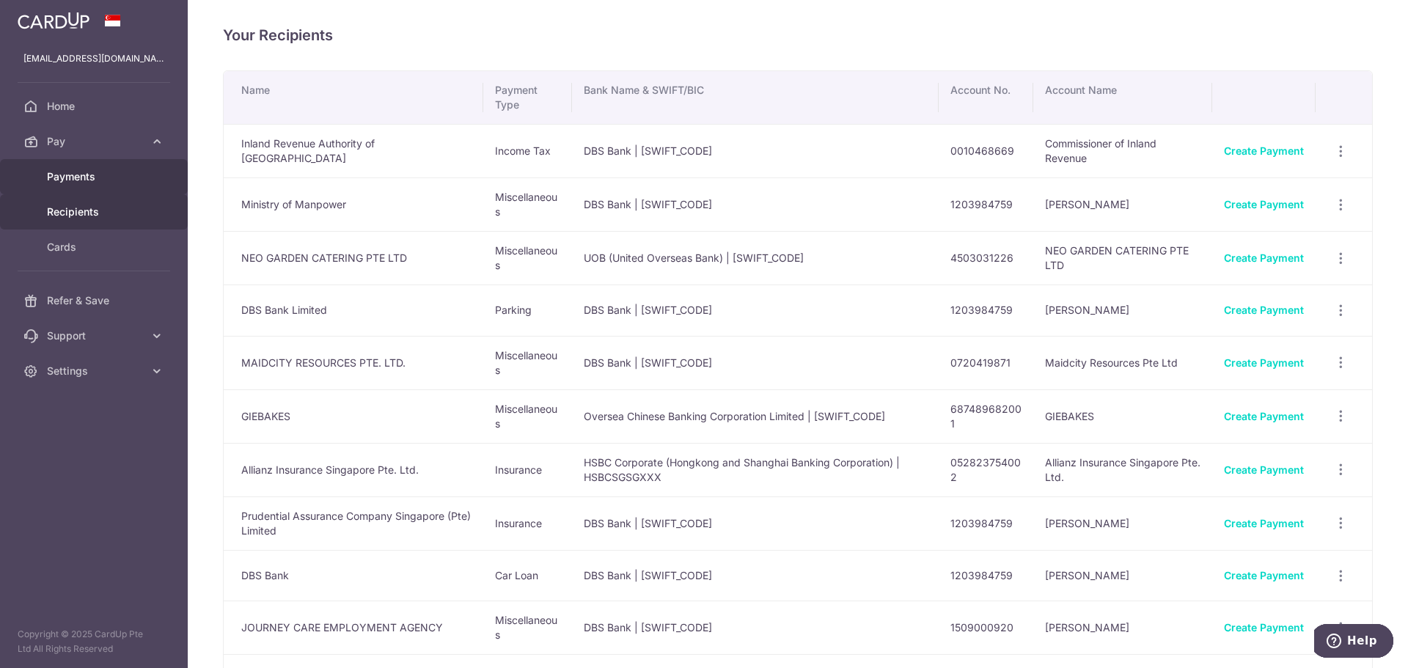
click at [66, 176] on span "Payments" at bounding box center [95, 176] width 97 height 15
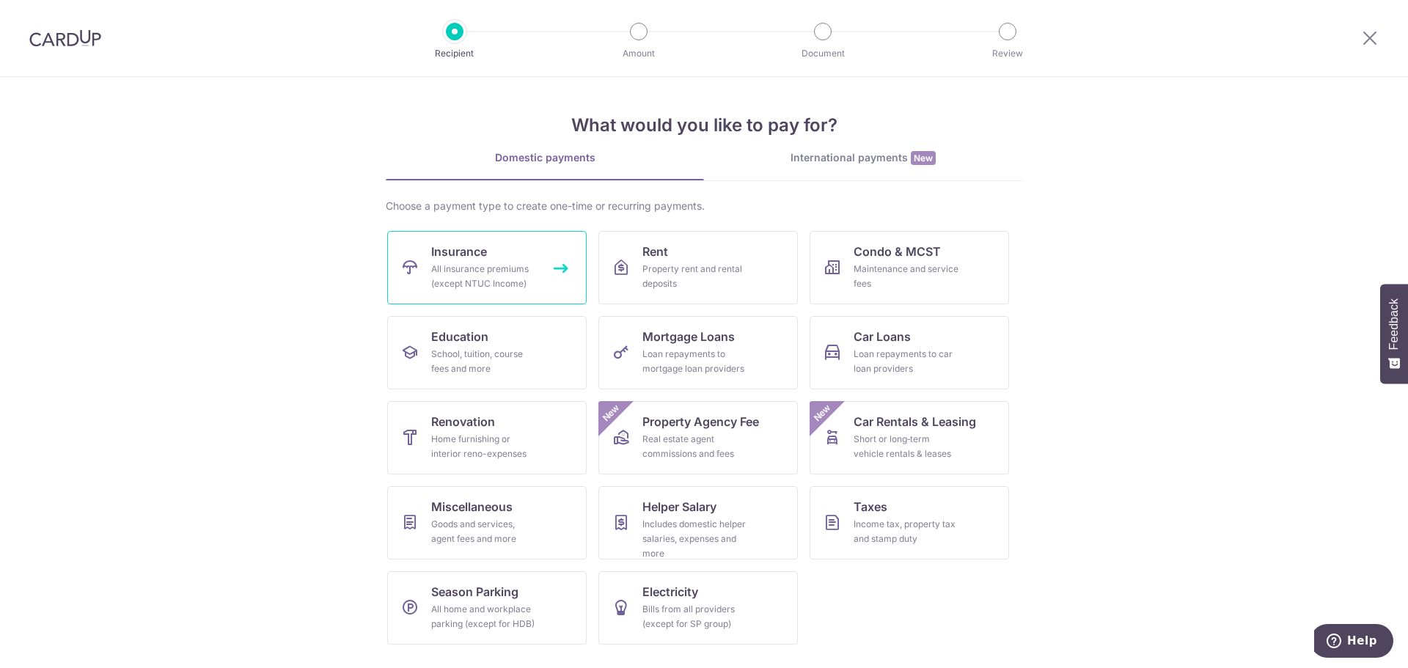
click at [518, 261] on link "Insurance All insurance premiums (except NTUC Income)" at bounding box center [486, 267] width 199 height 73
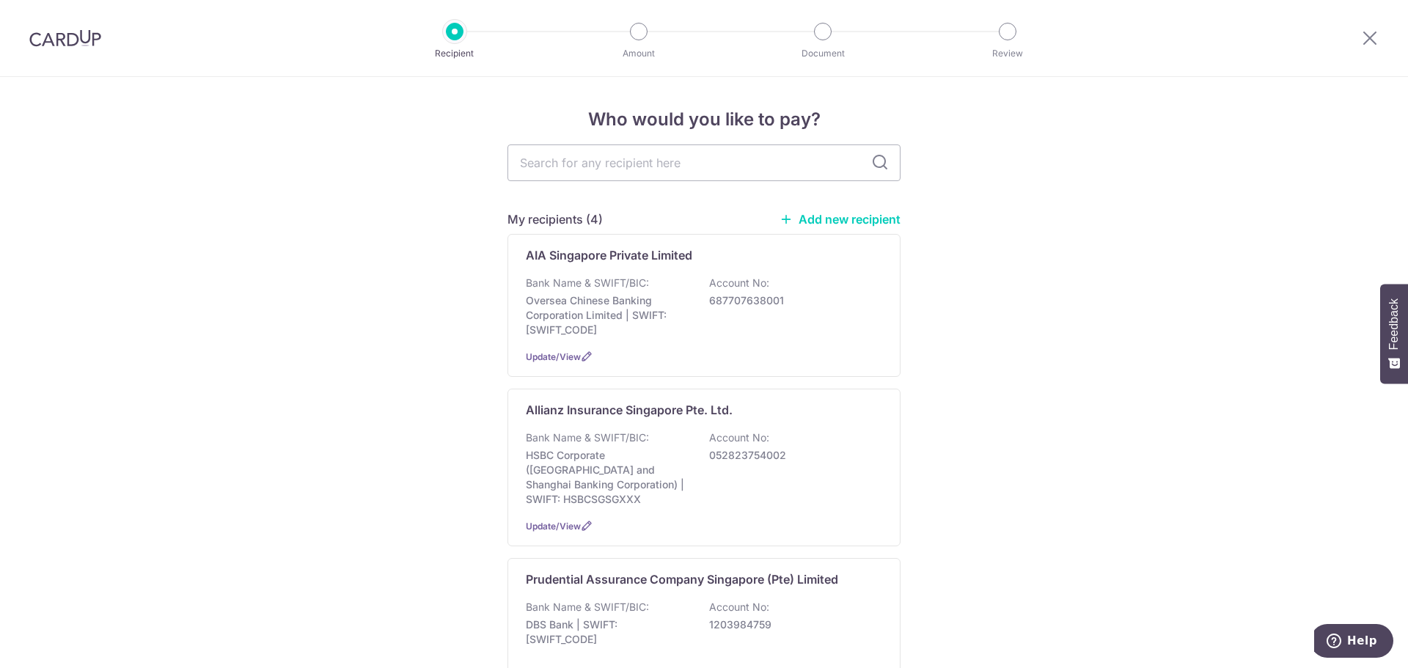
click at [861, 213] on link "Add new recipient" at bounding box center [839, 219] width 121 height 15
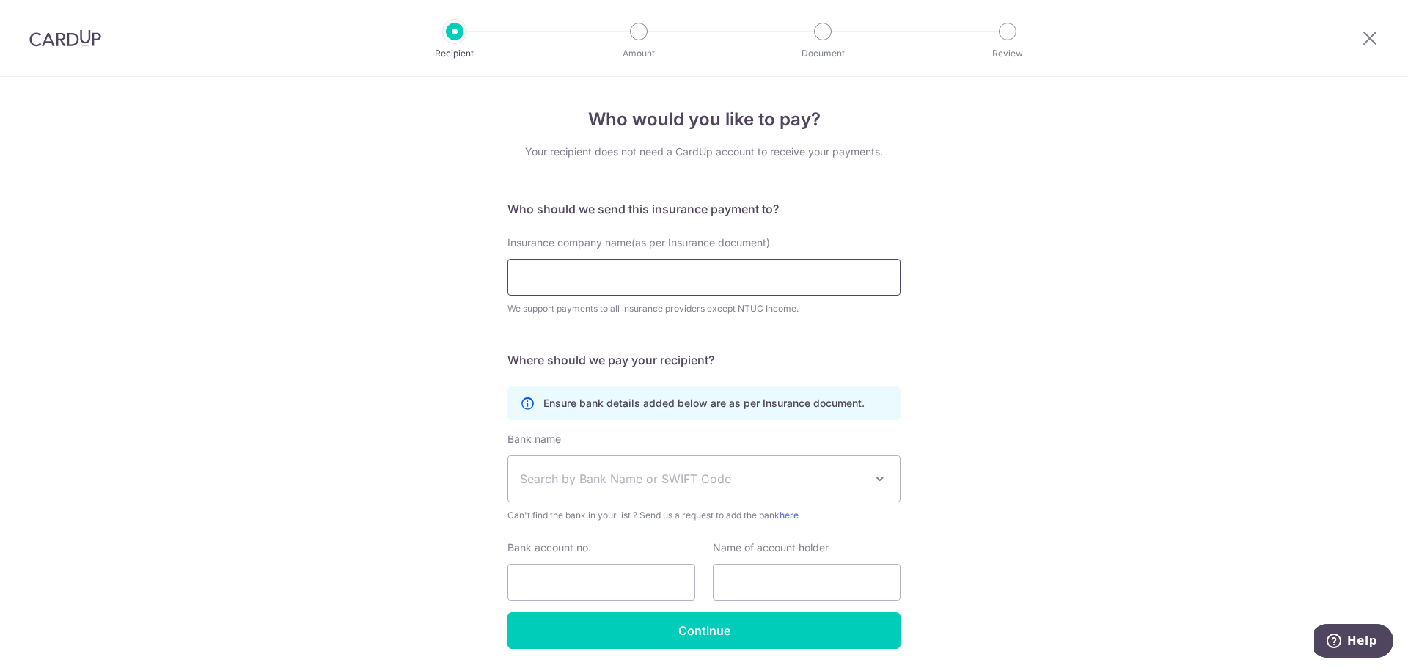
click at [613, 276] on input "Insurance company name(as per Insurance document)" at bounding box center [703, 277] width 393 height 37
type input "Singapore Life Ltd"
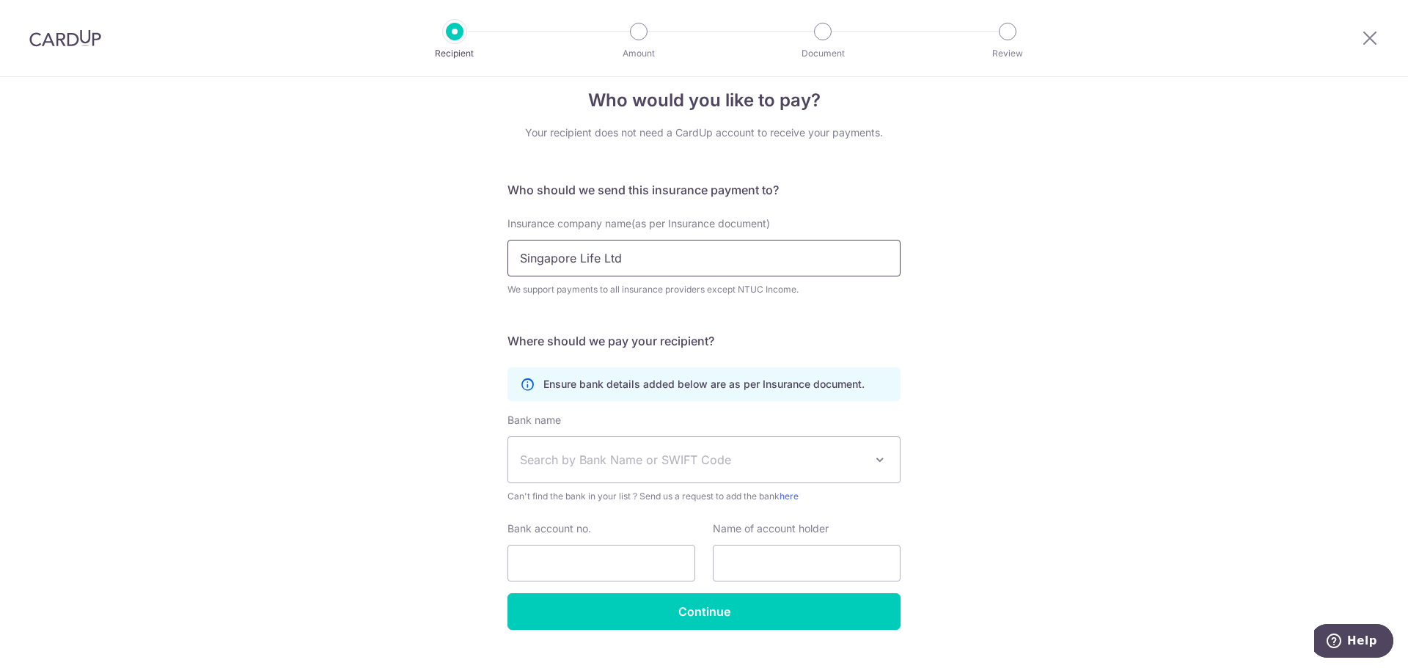
scroll to position [50, 0]
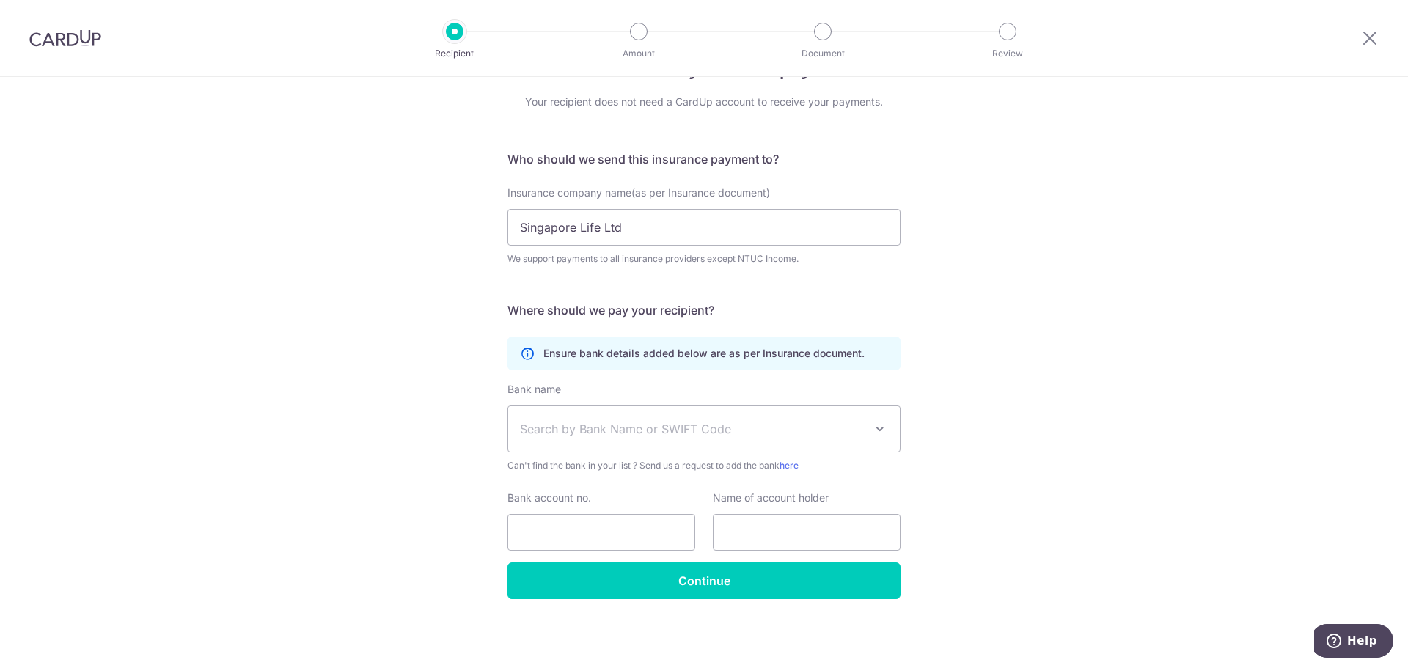
click at [649, 423] on span "Search by Bank Name or SWIFT Code" at bounding box center [692, 429] width 345 height 18
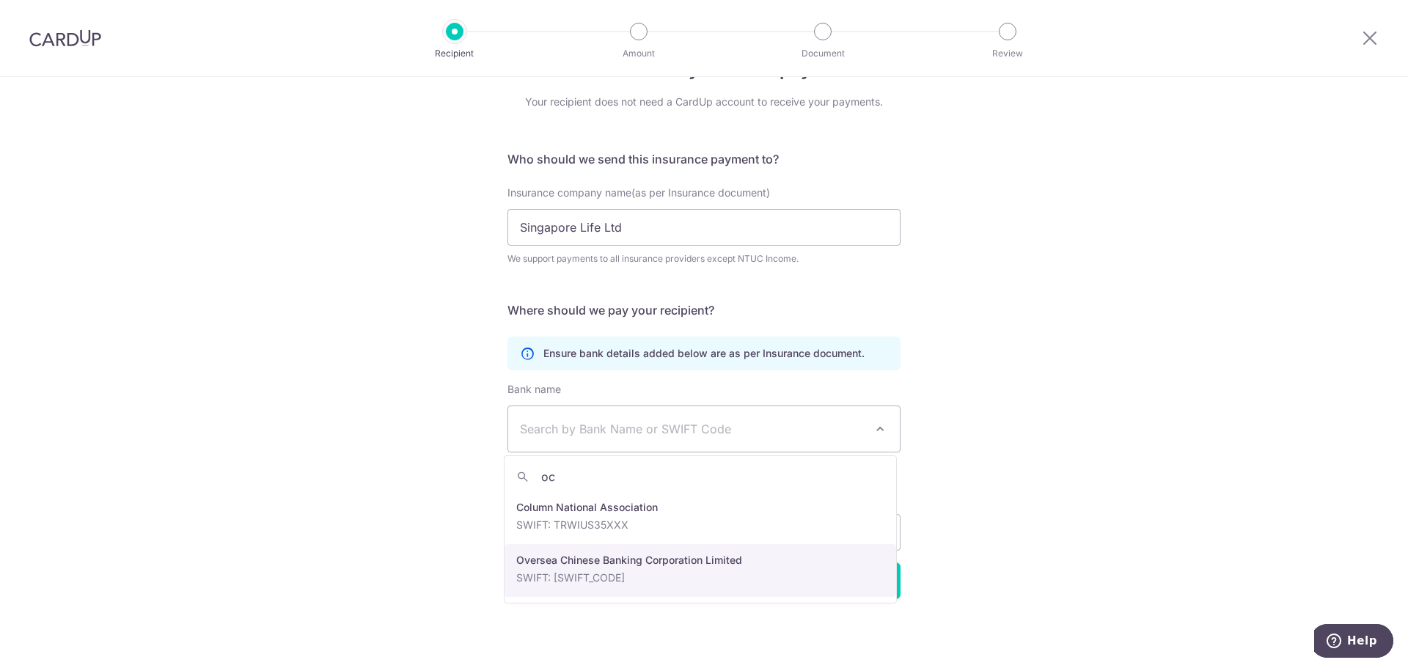
type input "oc"
select select "12"
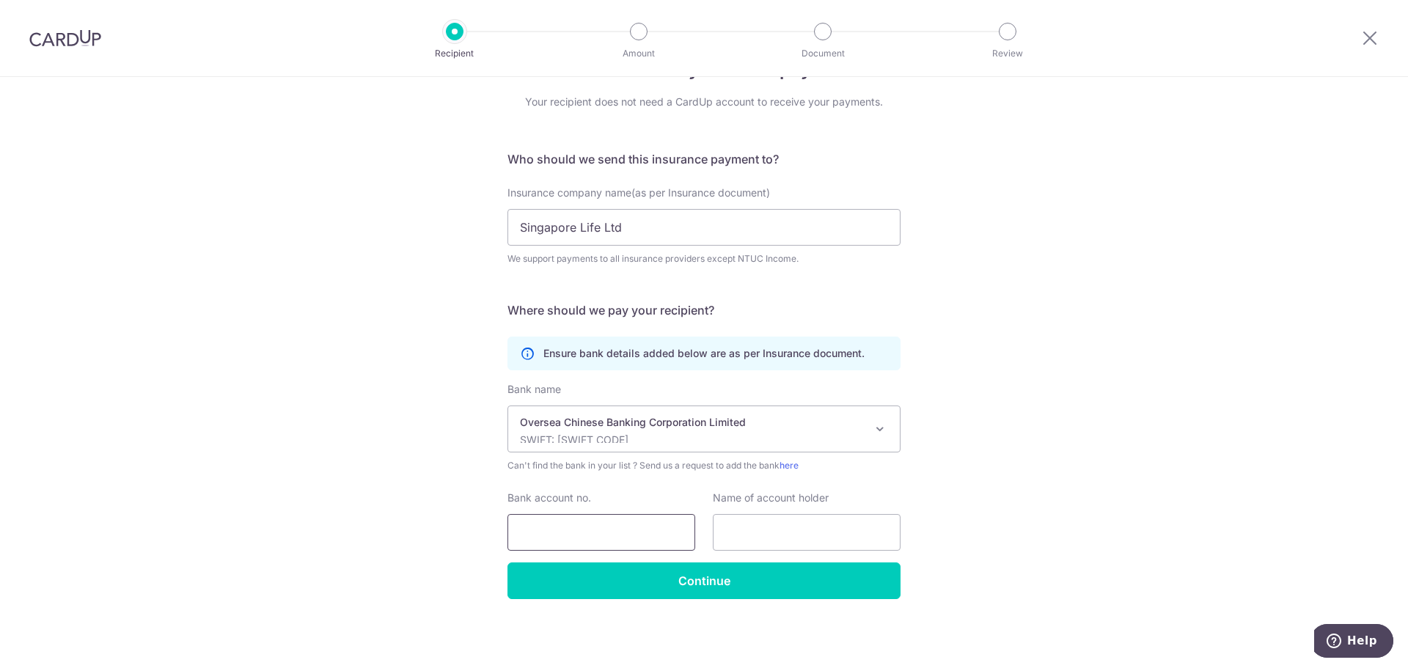
click at [551, 539] on input "Bank account no." at bounding box center [601, 532] width 188 height 37
click at [612, 535] on input "Bank account no." at bounding box center [601, 532] width 188 height 37
paste input "687707638001"
type input "687707638001"
click at [760, 532] on input "text" at bounding box center [807, 532] width 188 height 37
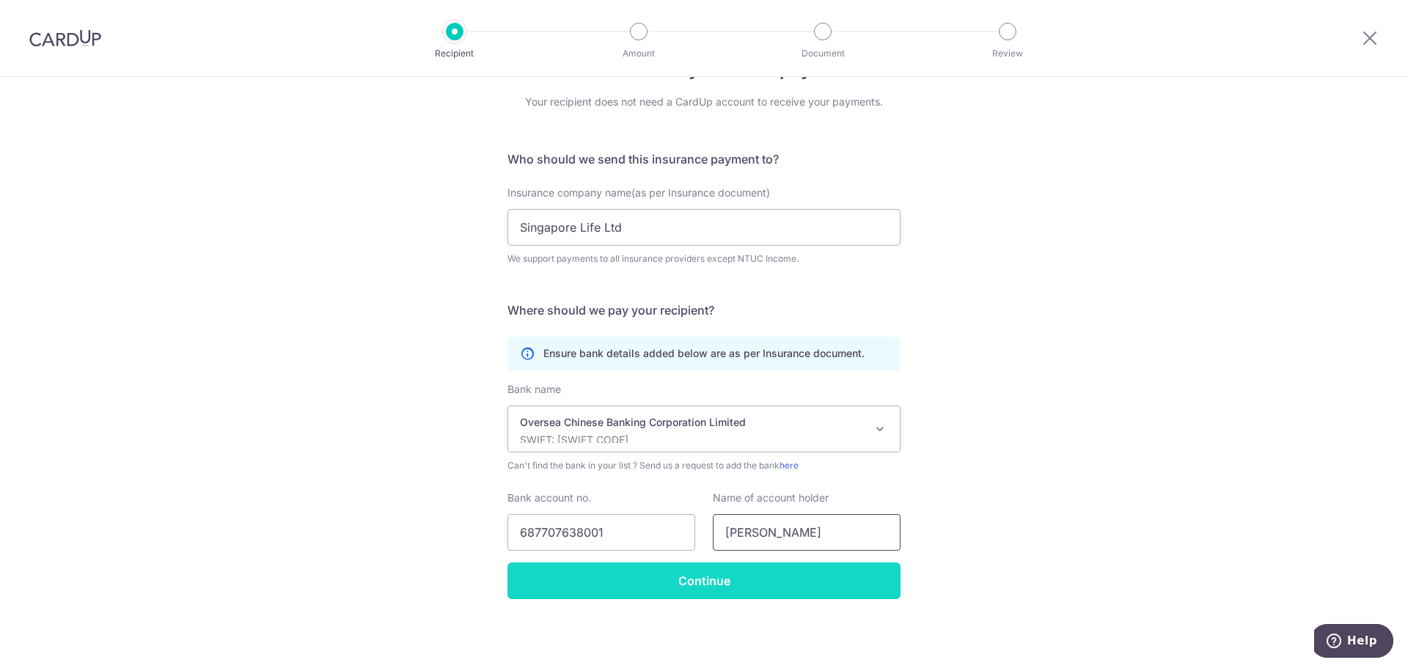
type input "Felicia Tan Min Er"
click at [752, 573] on input "Continue" at bounding box center [703, 580] width 393 height 37
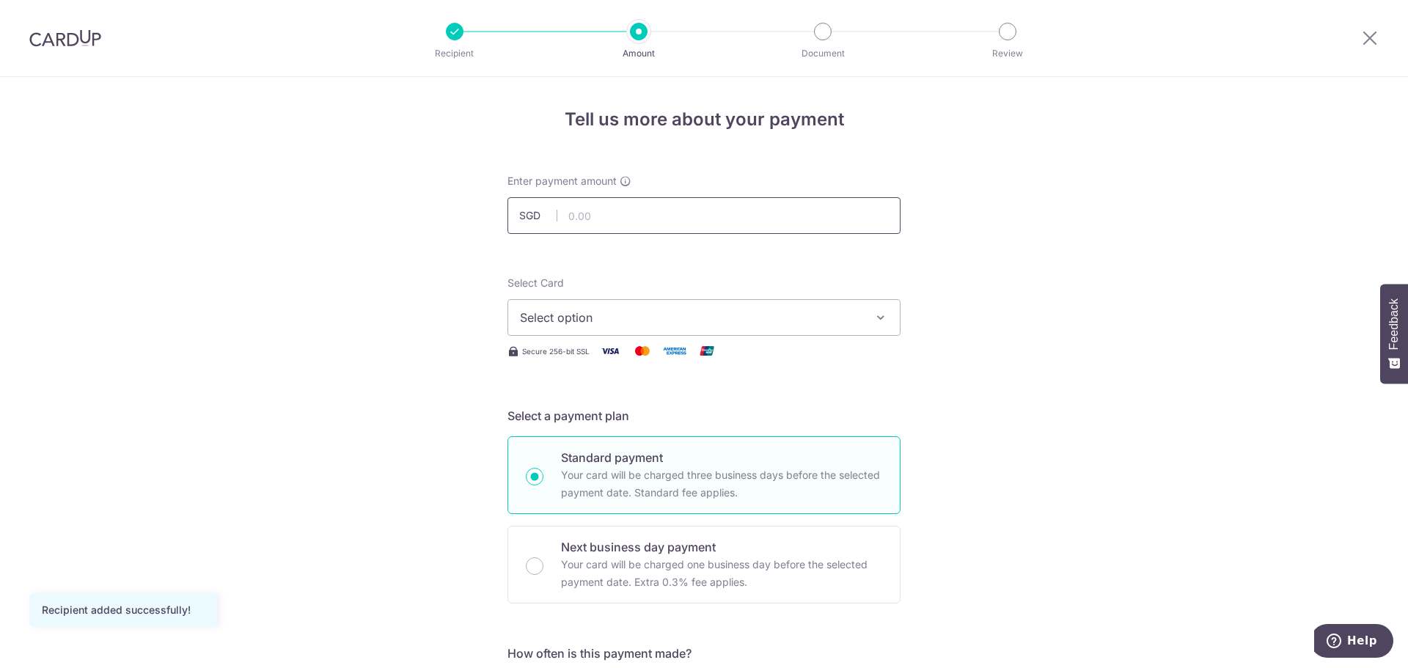
click at [640, 223] on input "text" at bounding box center [703, 215] width 393 height 37
click at [611, 220] on input "text" at bounding box center [703, 215] width 393 height 37
type input "108.40"
click at [650, 304] on button "Select option" at bounding box center [703, 317] width 393 height 37
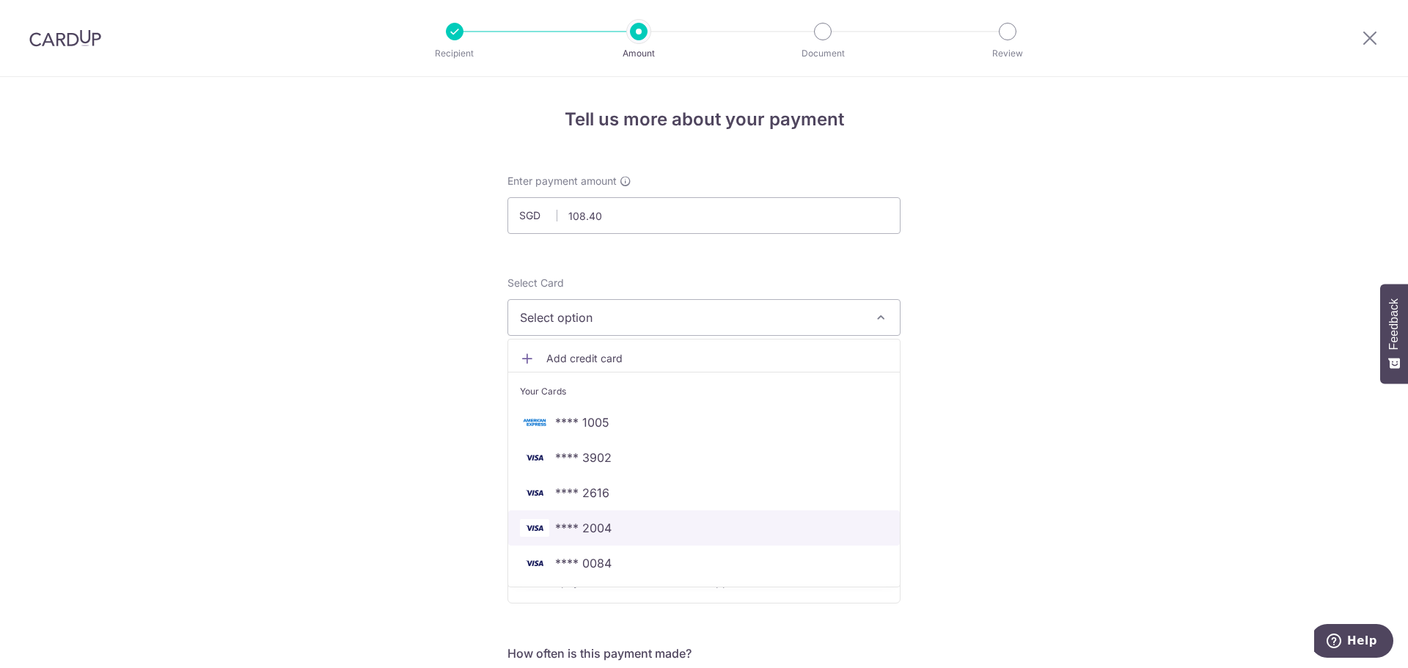
drag, startPoint x: 625, startPoint y: 520, endPoint x: 670, endPoint y: 488, distance: 54.7
click at [625, 520] on span "**** 2004" at bounding box center [704, 528] width 368 height 18
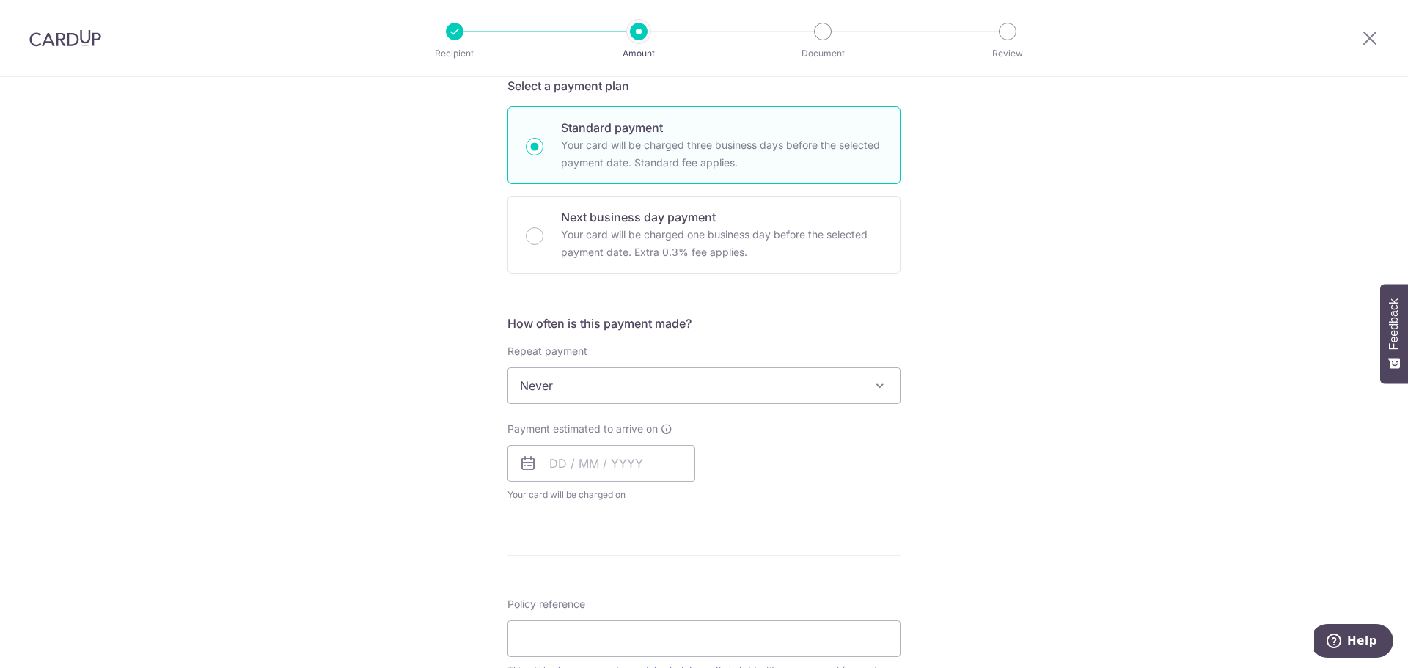
scroll to position [367, 0]
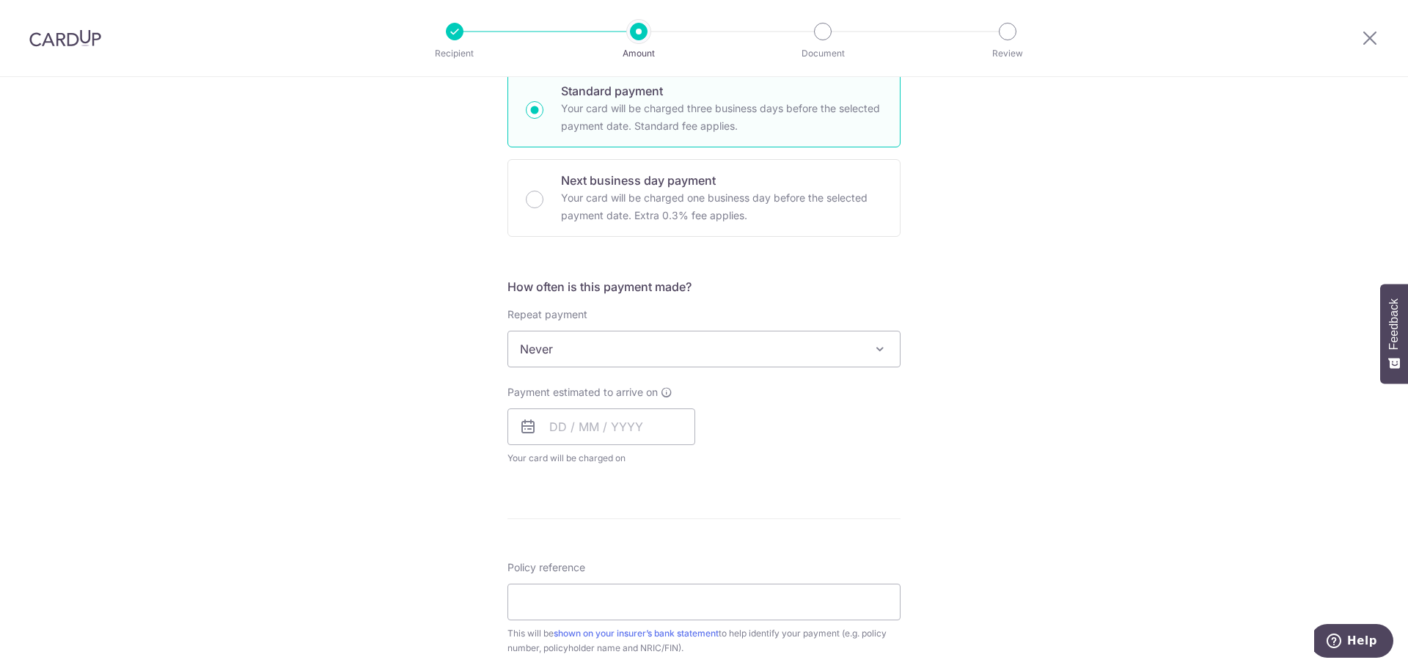
click at [688, 339] on span "Never" at bounding box center [704, 348] width 392 height 35
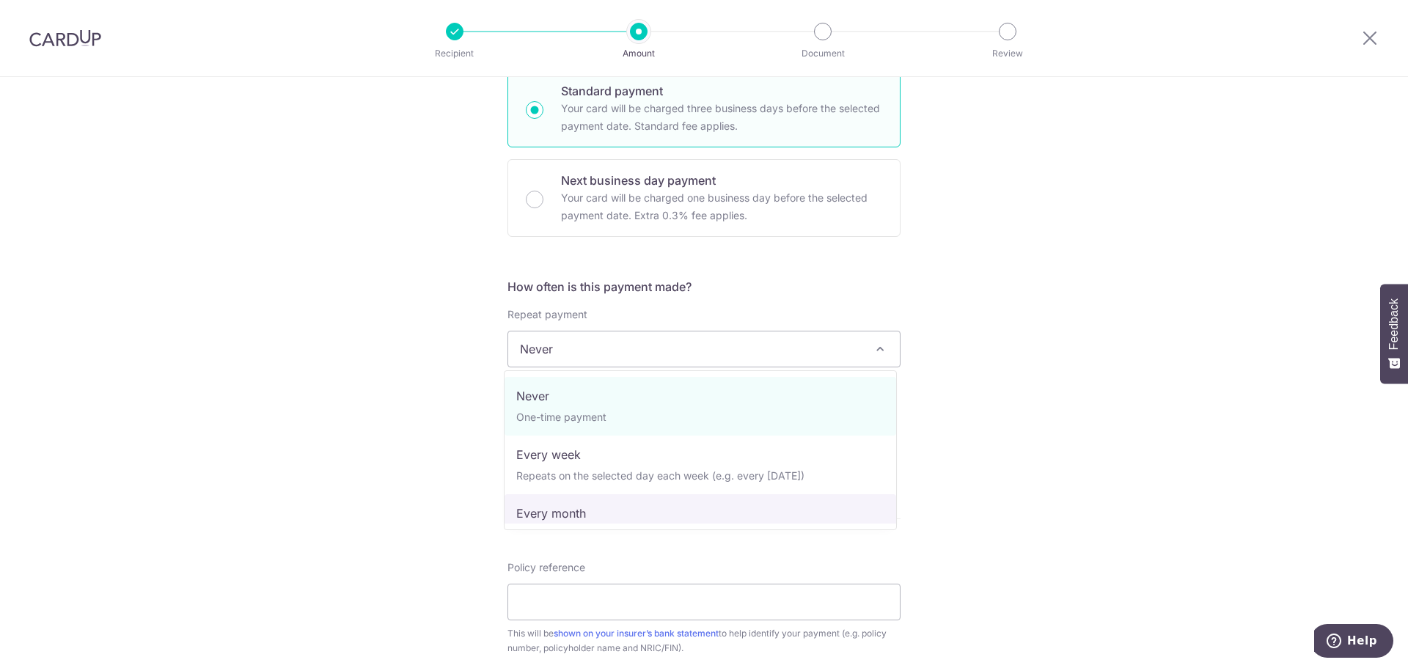
select select "3"
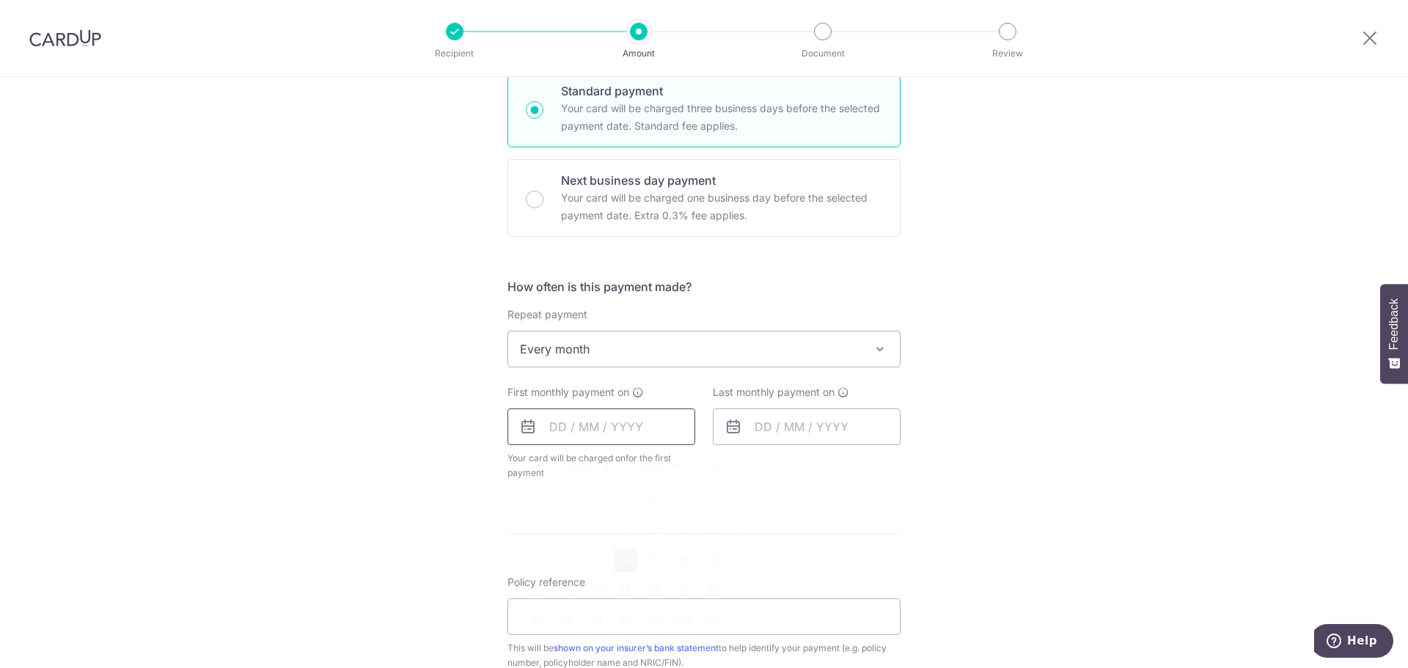
click at [611, 433] on input "text" at bounding box center [601, 426] width 188 height 37
click at [626, 559] on link "8" at bounding box center [625, 559] width 23 height 23
type input "08/10/2025"
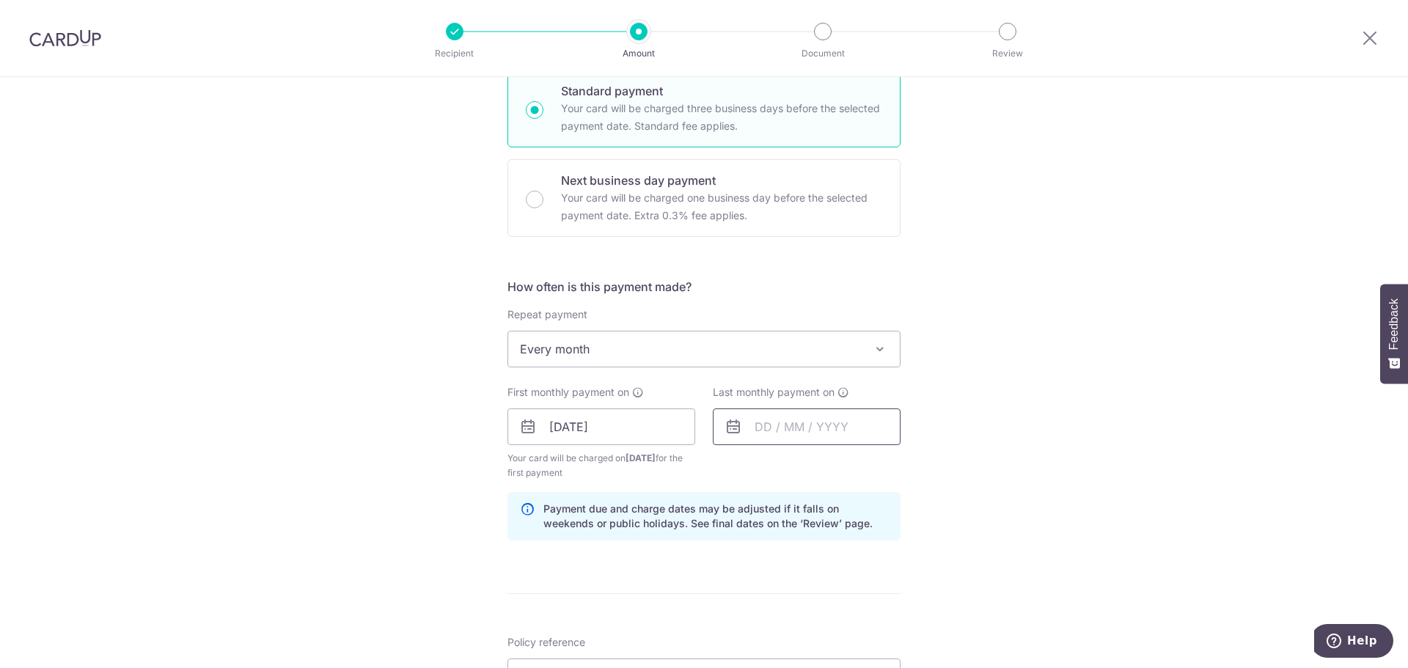
click at [770, 422] on input "text" at bounding box center [807, 426] width 188 height 37
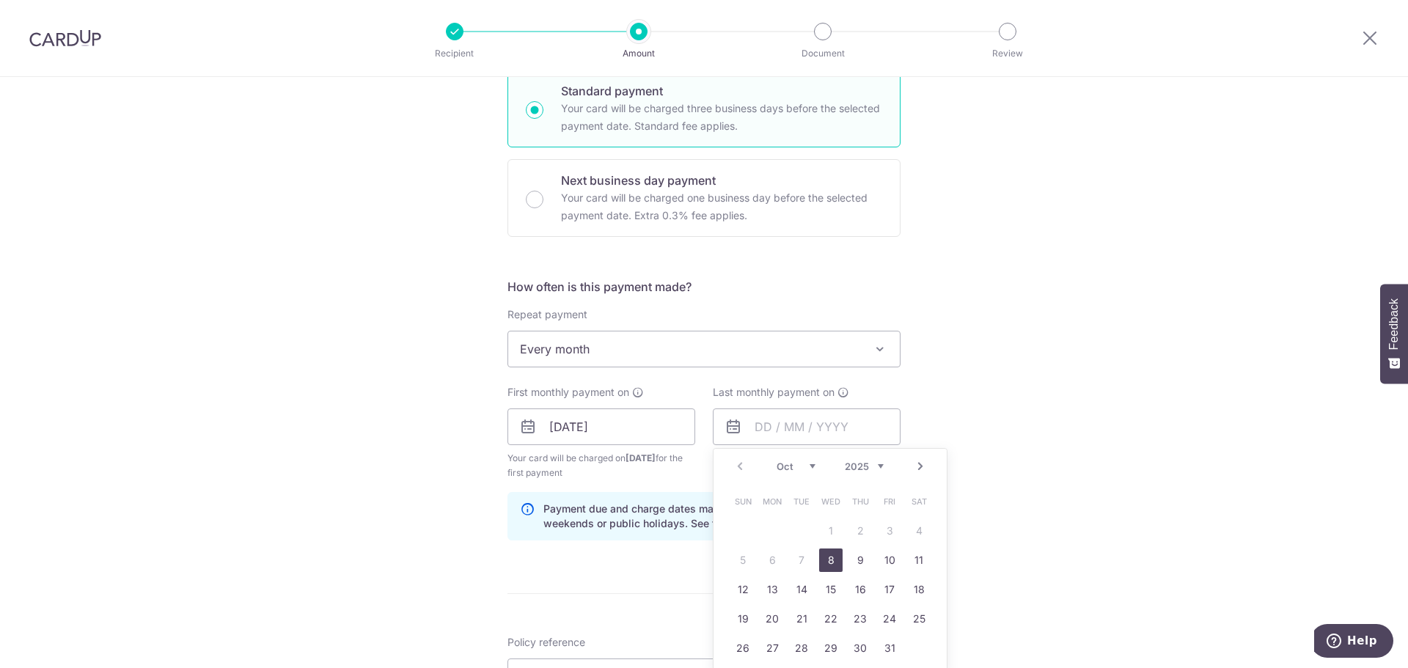
click at [867, 463] on select "2025 2026 2027 2028 2029 2030 2031 2032 2033 2034 2035" at bounding box center [864, 466] width 39 height 12
click at [805, 464] on select "Jan Feb Mar Apr May Jun Jul Aug Sep Oct Nov Dec" at bounding box center [795, 466] width 39 height 12
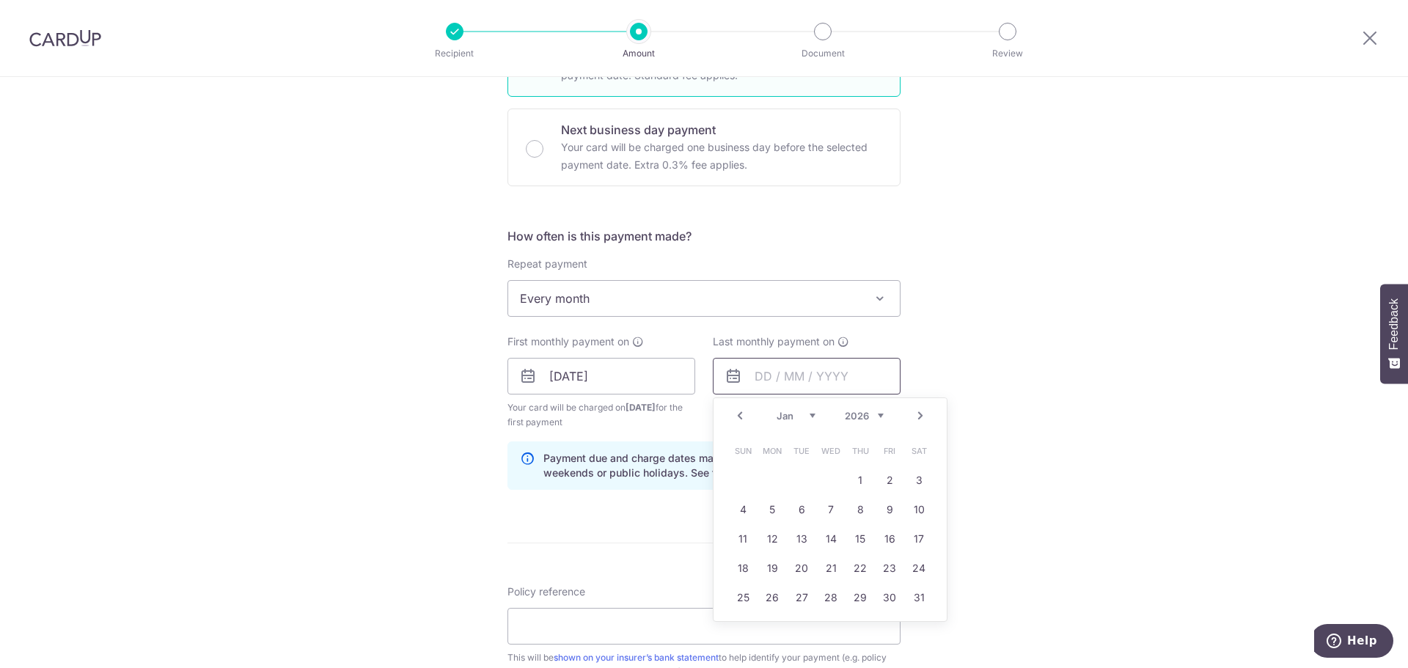
scroll to position [440, 0]
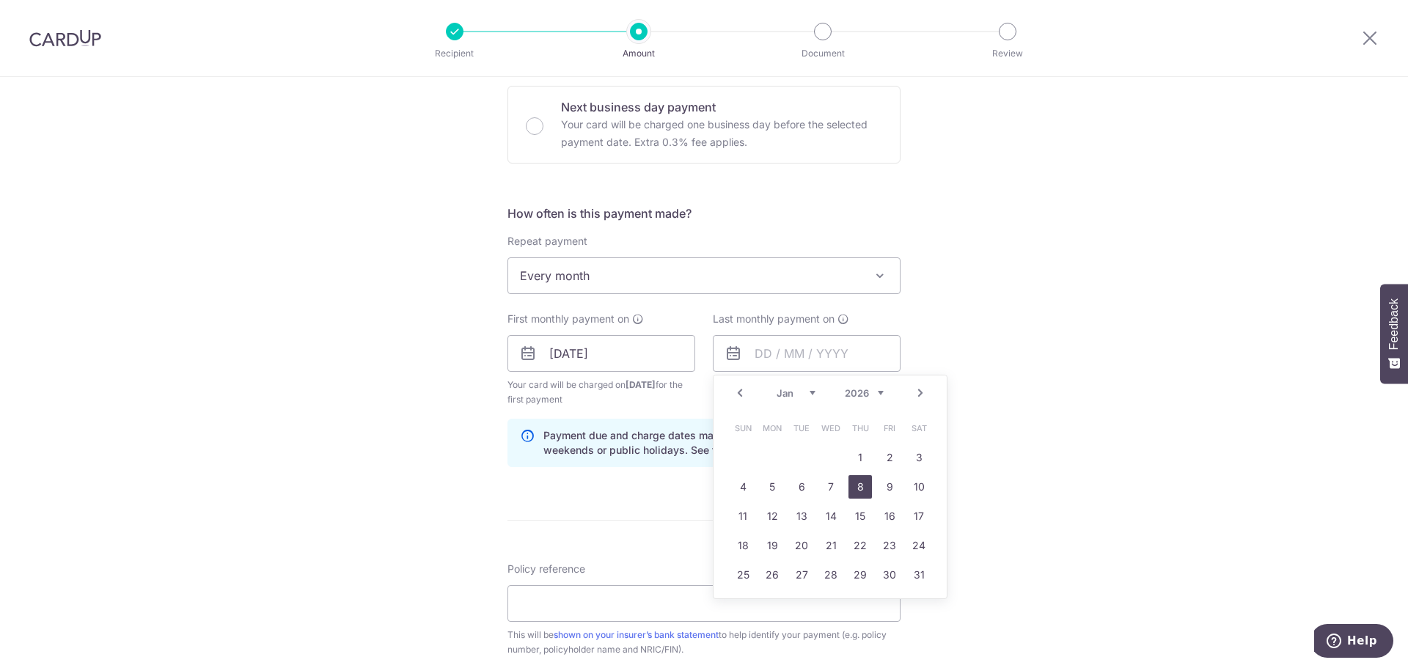
click at [851, 482] on link "8" at bounding box center [859, 486] width 23 height 23
type input "08/01/2026"
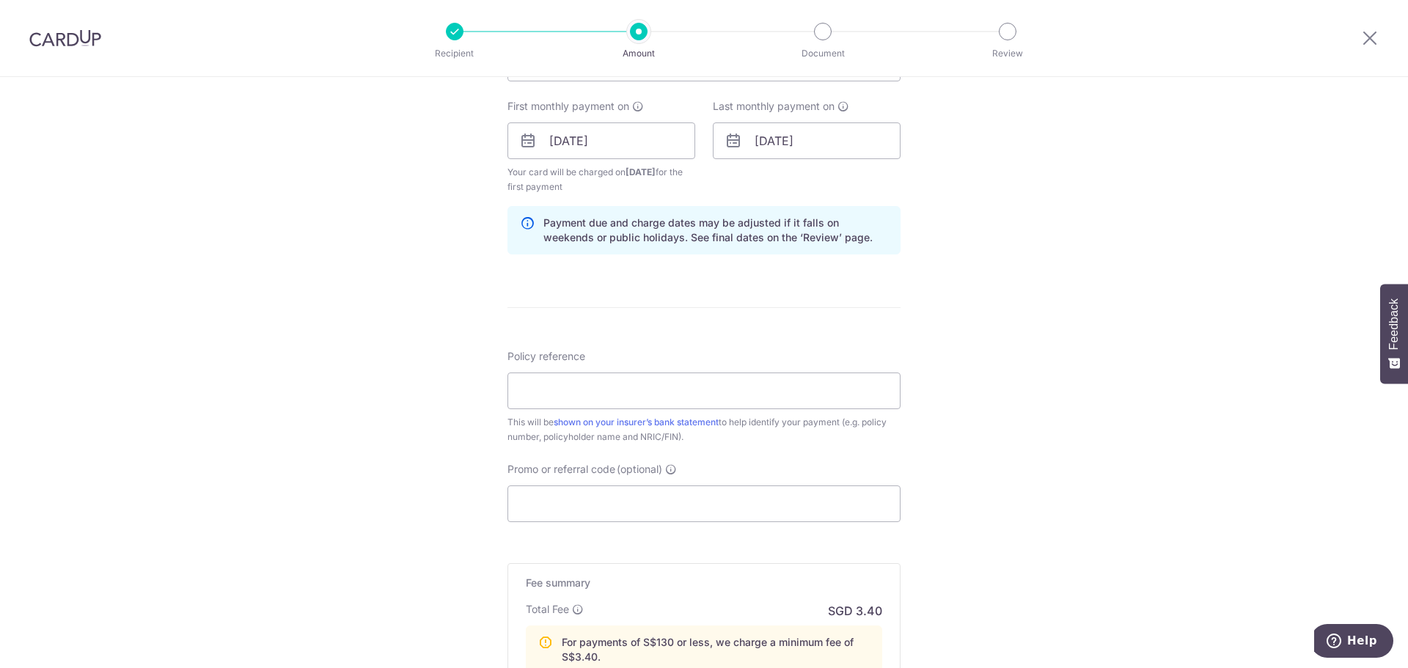
scroll to position [660, 0]
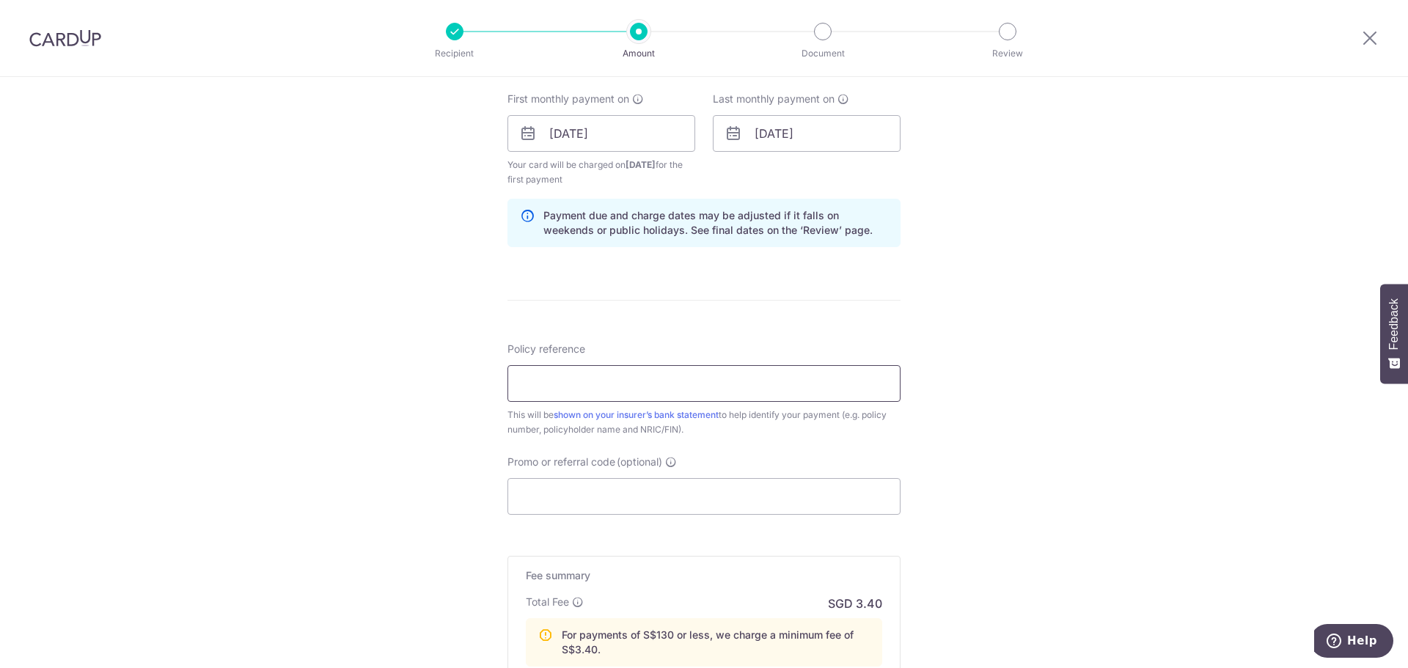
click at [606, 390] on input "Policy reference" at bounding box center [703, 383] width 393 height 37
type input "Felicia-Singlife ETII-83421514"
click at [613, 491] on input "Promo or referral code (optional)" at bounding box center [703, 496] width 393 height 37
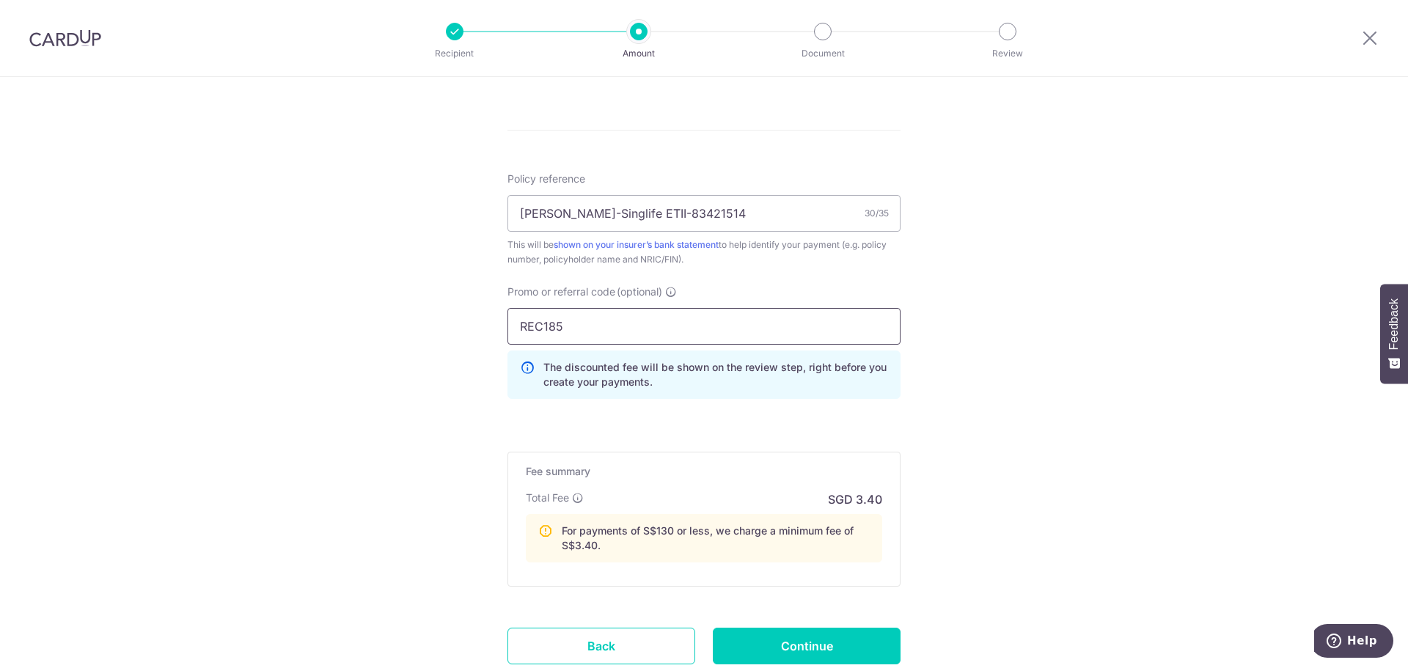
scroll to position [936, 0]
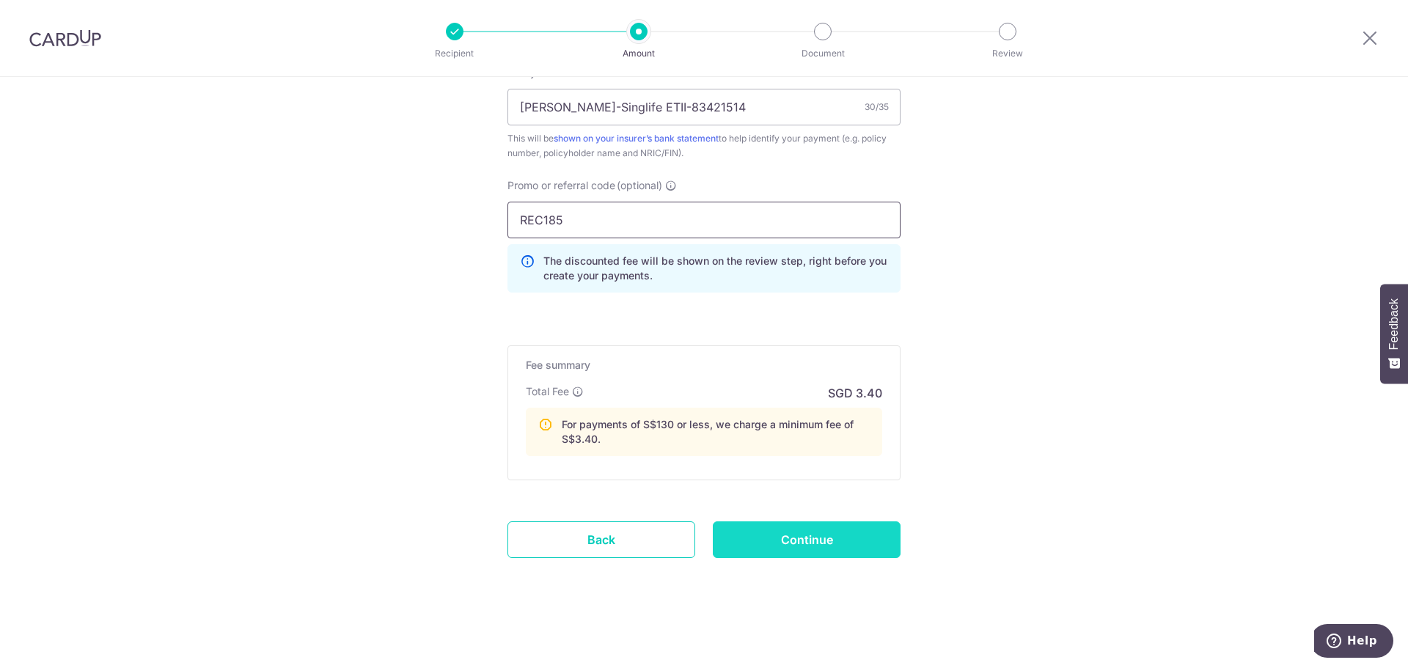
type input "REC185"
click at [765, 531] on input "Continue" at bounding box center [807, 539] width 188 height 37
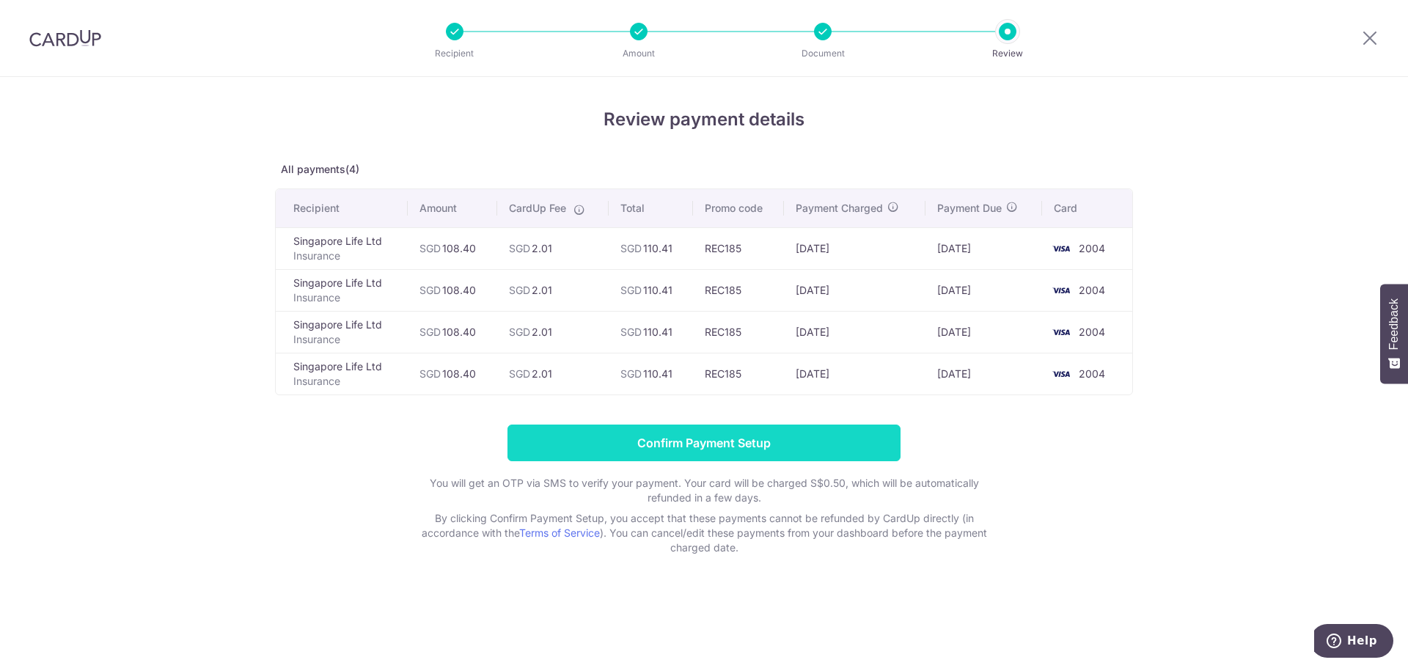
click at [690, 438] on input "Confirm Payment Setup" at bounding box center [703, 443] width 393 height 37
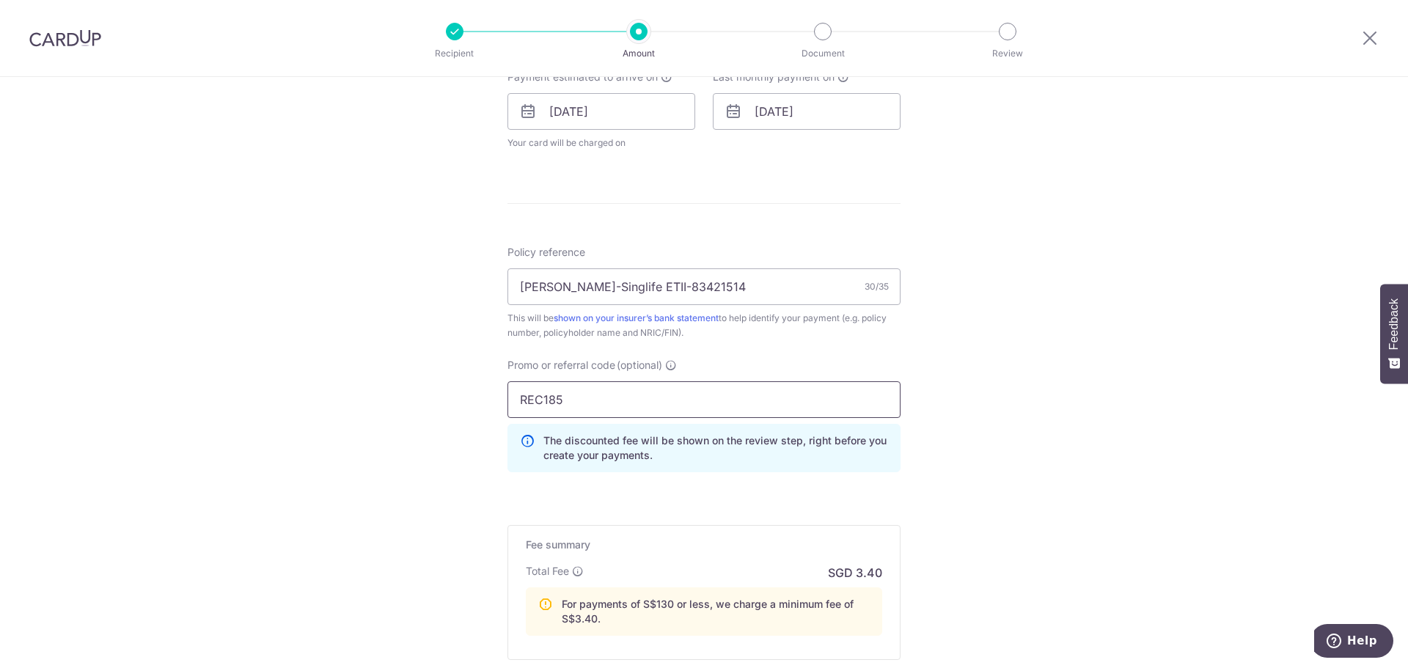
scroll to position [922, 0]
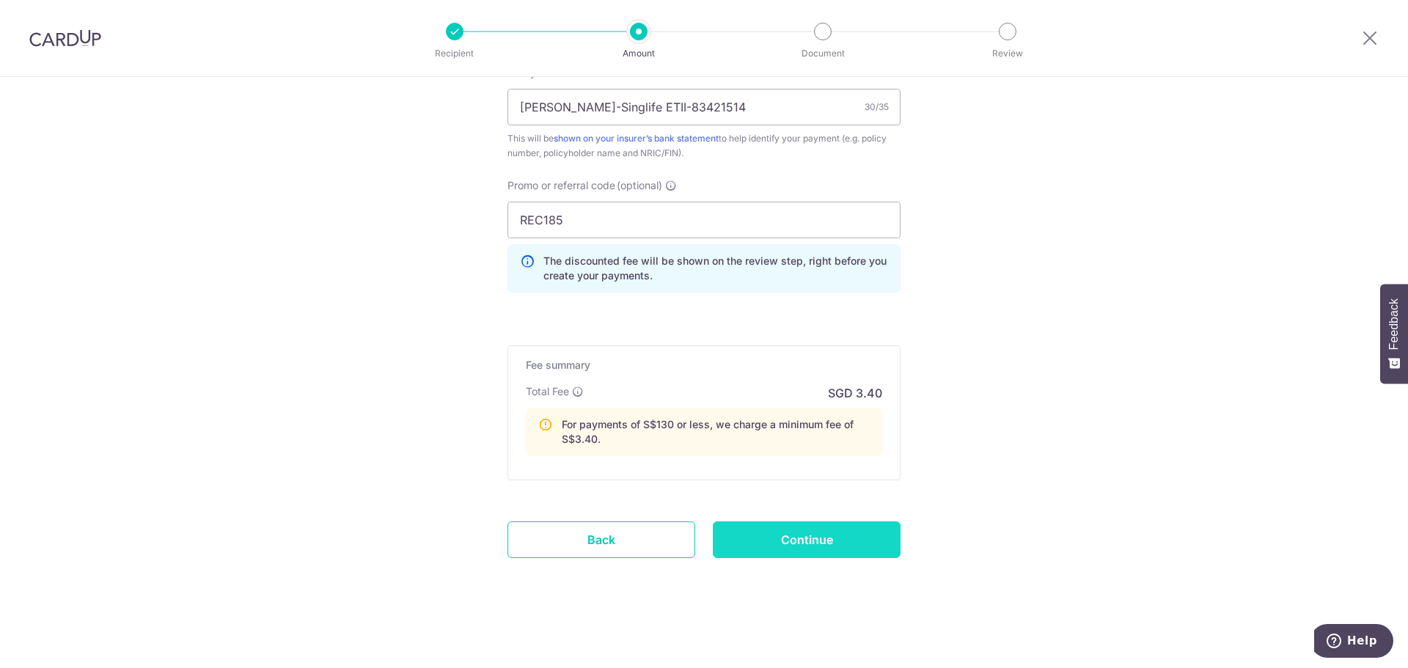
click at [797, 546] on input "Continue" at bounding box center [807, 539] width 188 height 37
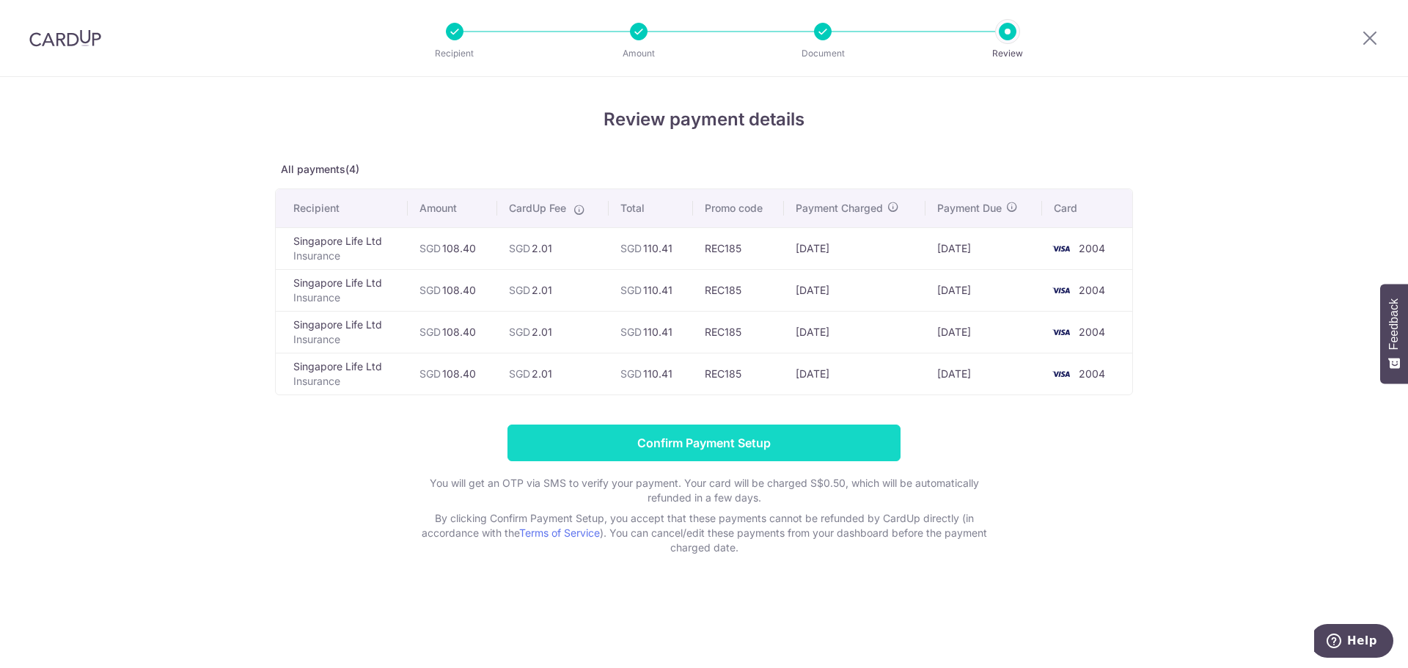
click at [697, 441] on input "Confirm Payment Setup" at bounding box center [703, 443] width 393 height 37
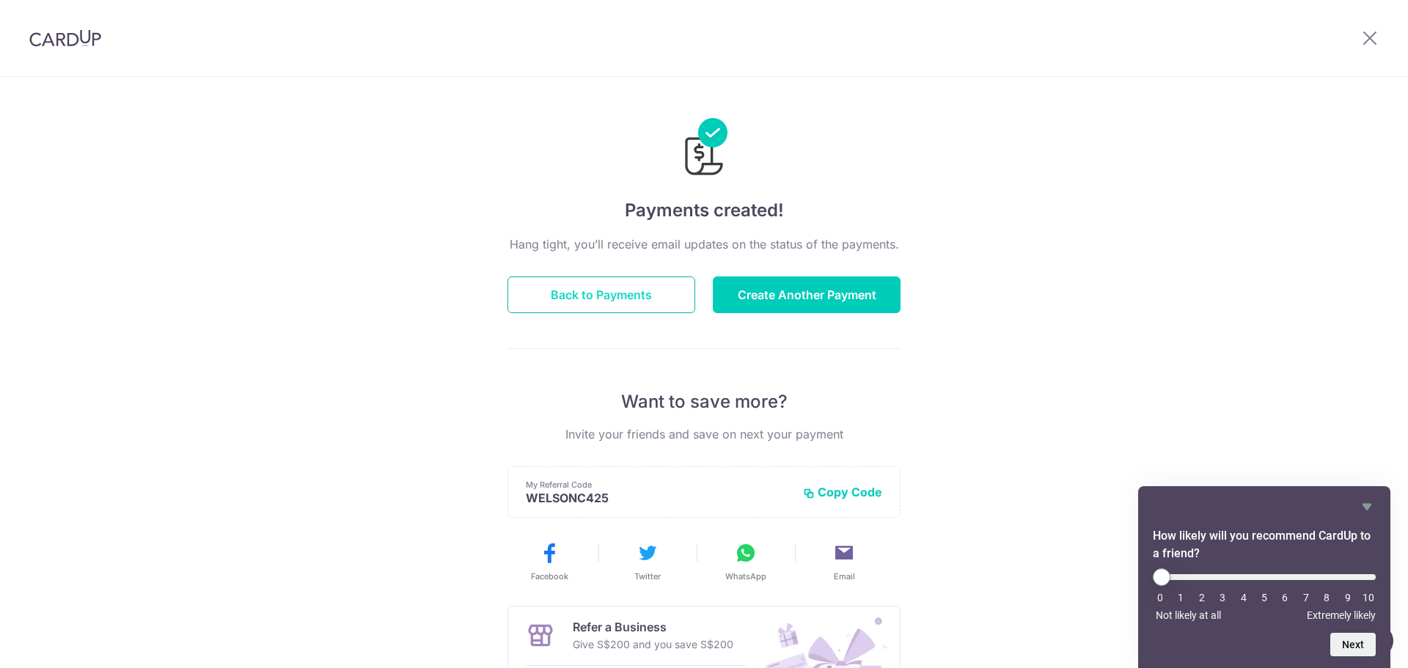
click at [618, 286] on button "Back to Payments" at bounding box center [601, 294] width 188 height 37
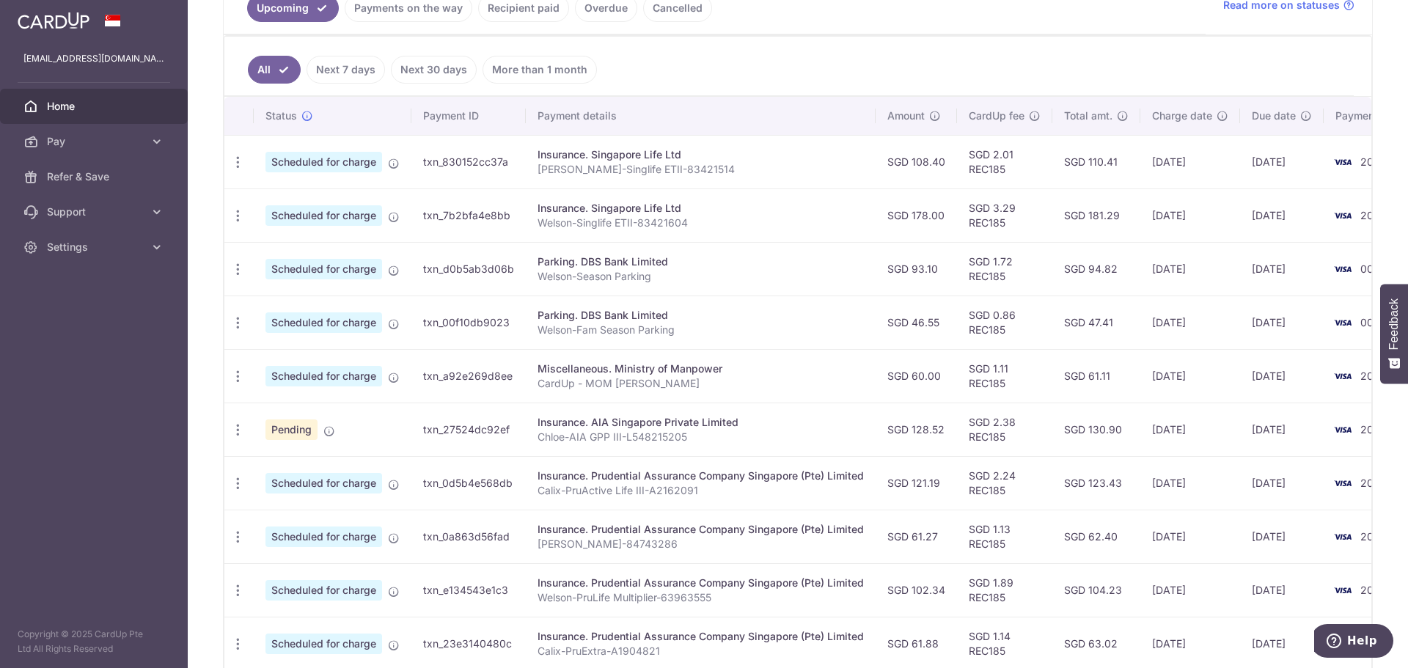
scroll to position [367, 0]
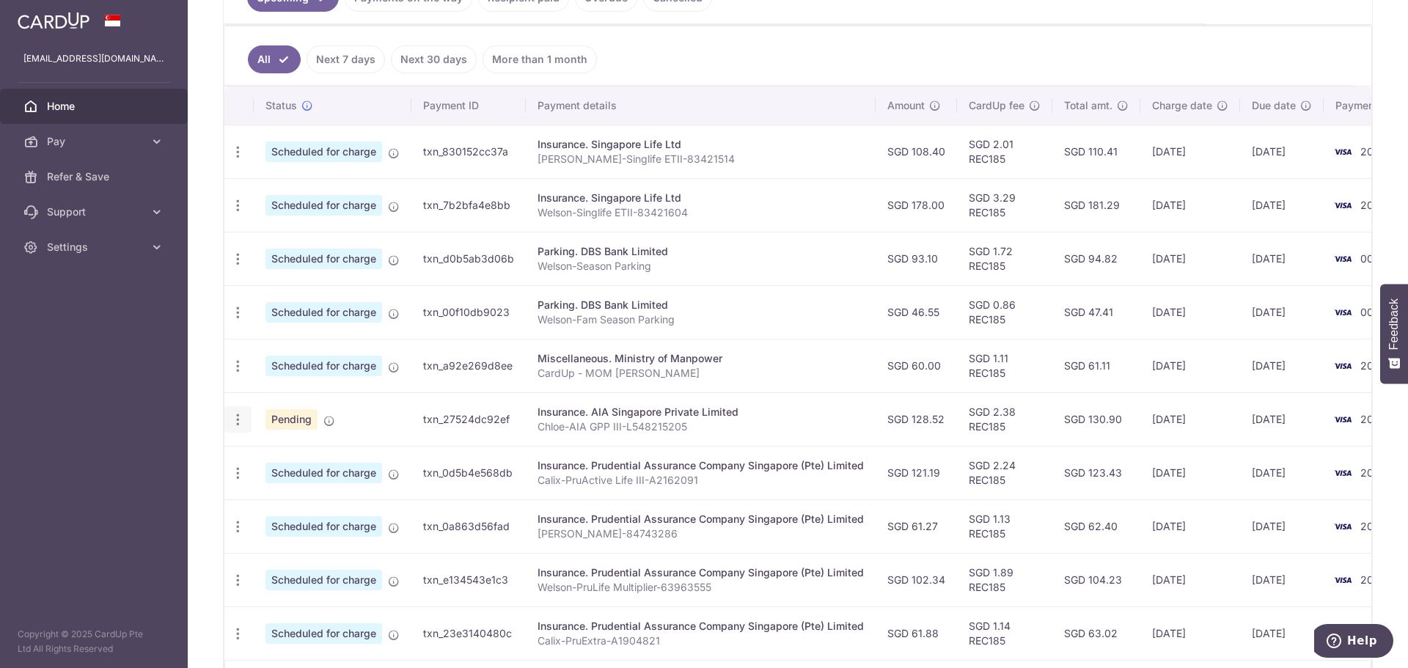
click at [236, 422] on icon "button" at bounding box center [237, 419] width 15 height 15
click at [798, 425] on p "Chloe-AIA GPP III-L548215205" at bounding box center [700, 426] width 326 height 15
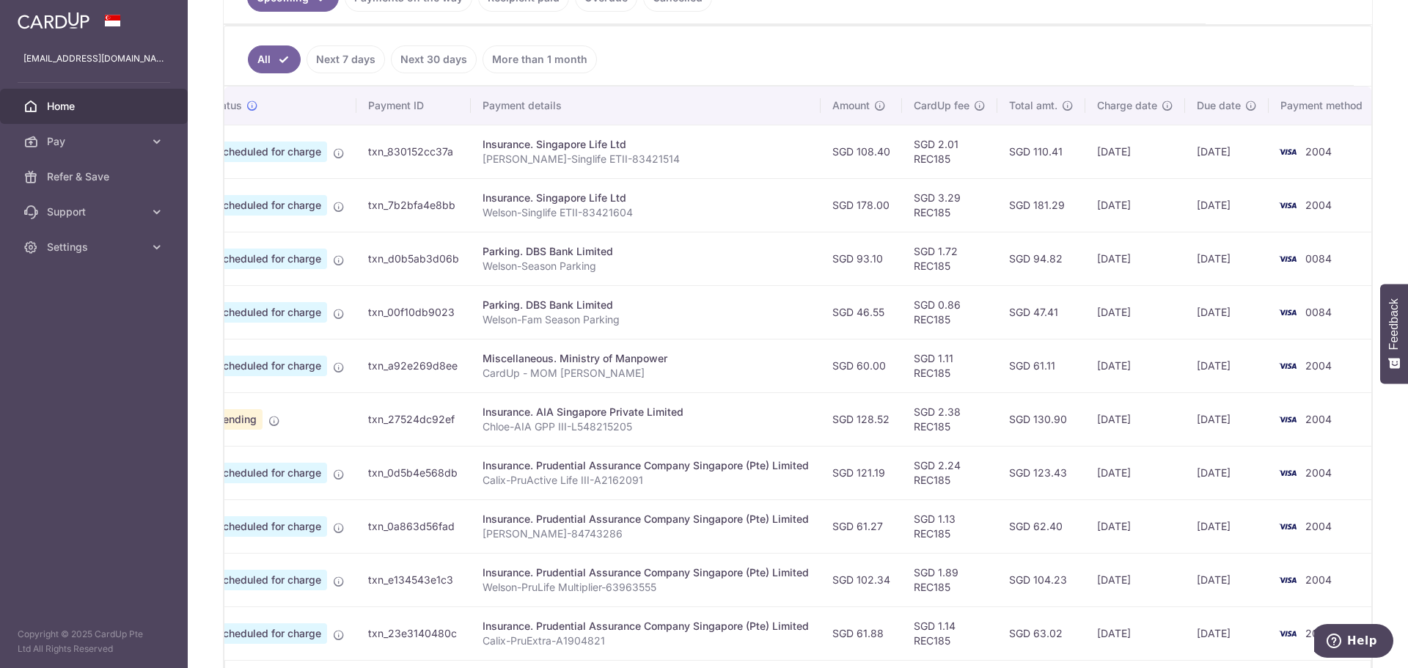
scroll to position [0, 65]
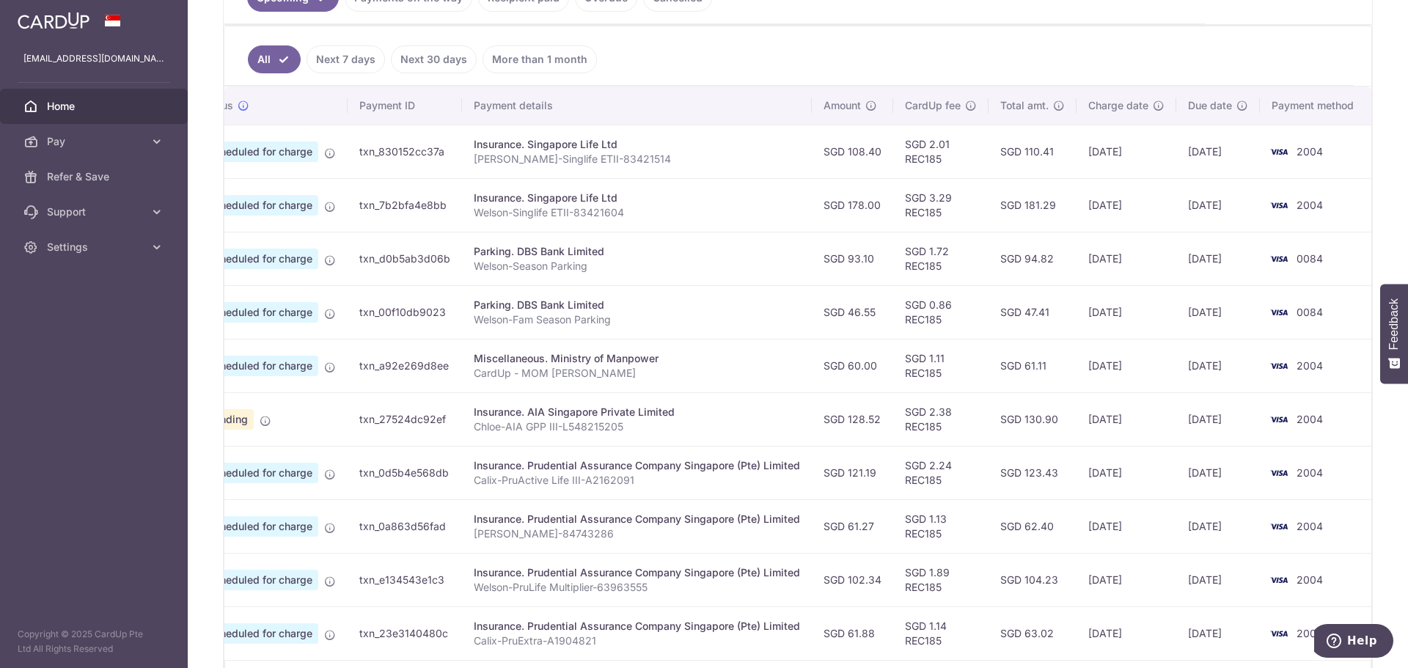
drag, startPoint x: 794, startPoint y: 411, endPoint x: 866, endPoint y: 414, distance: 71.9
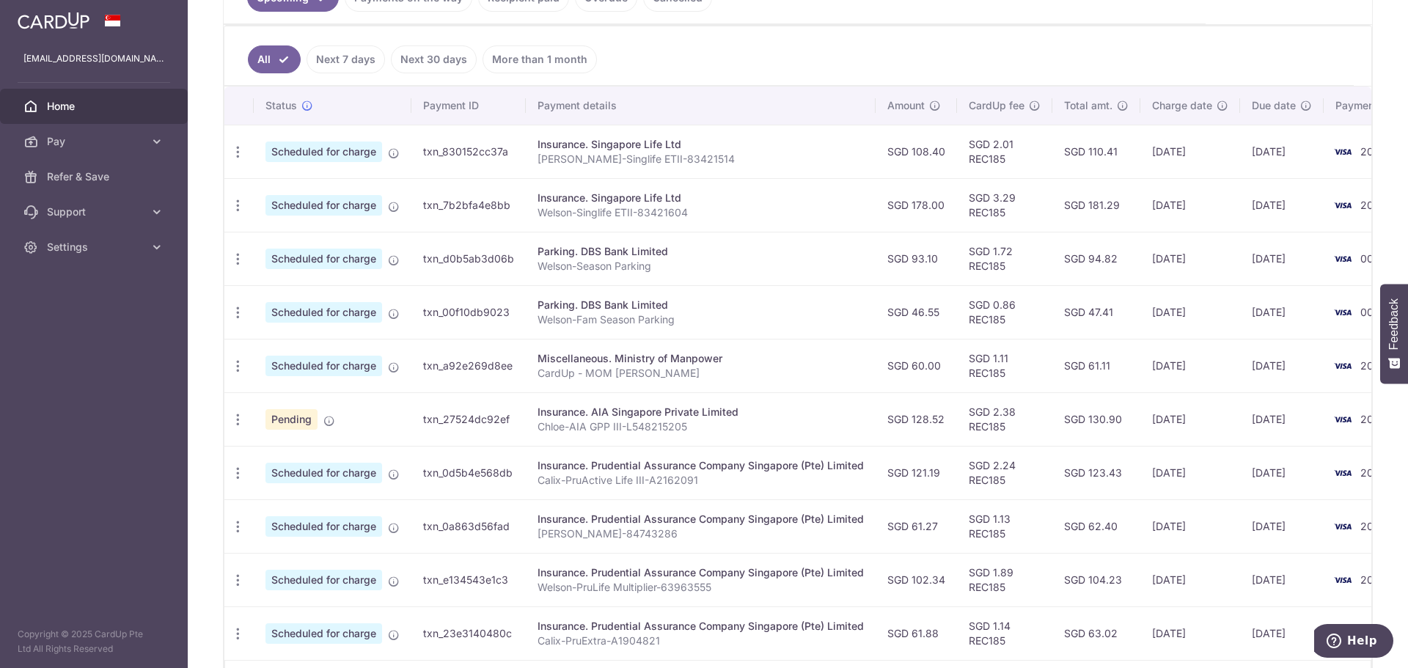
drag, startPoint x: 801, startPoint y: 415, endPoint x: 336, endPoint y: 407, distance: 465.7
click at [235, 422] on icon "button" at bounding box center [237, 419] width 15 height 15
click at [821, 416] on div "Insurance. AIA Singapore Private Limited" at bounding box center [700, 412] width 326 height 15
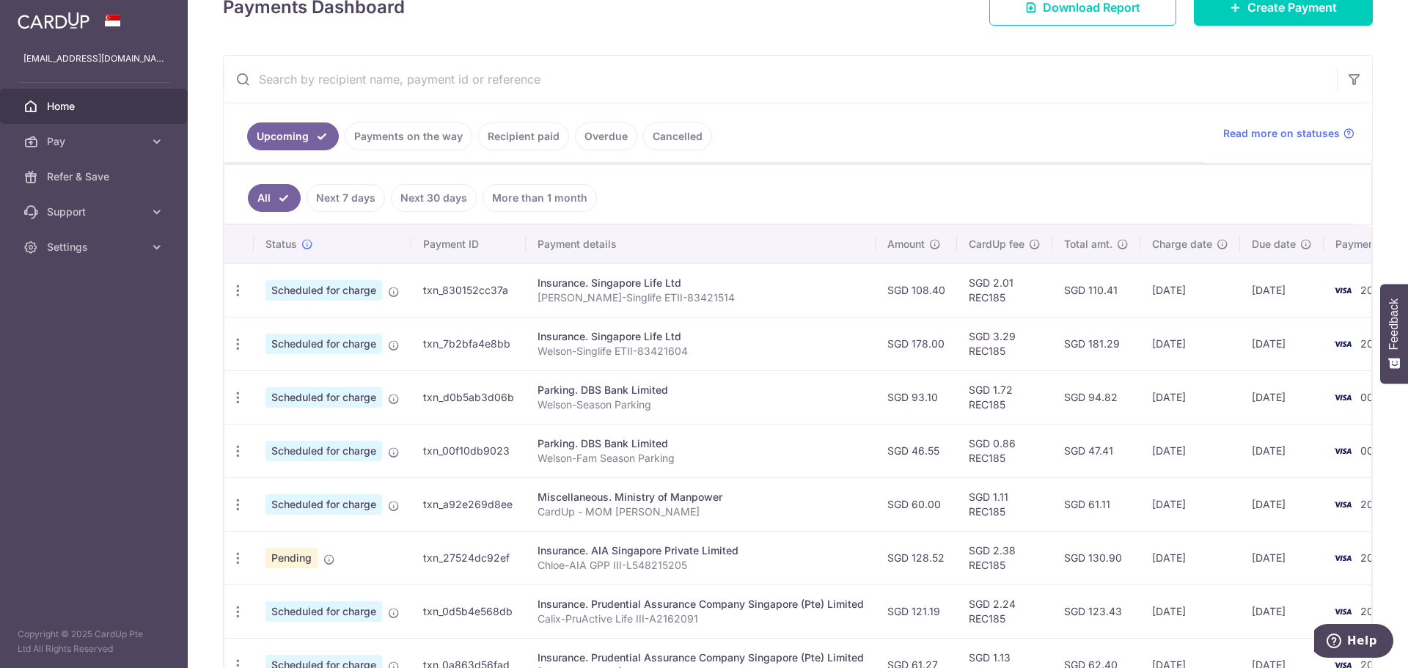
scroll to position [220, 0]
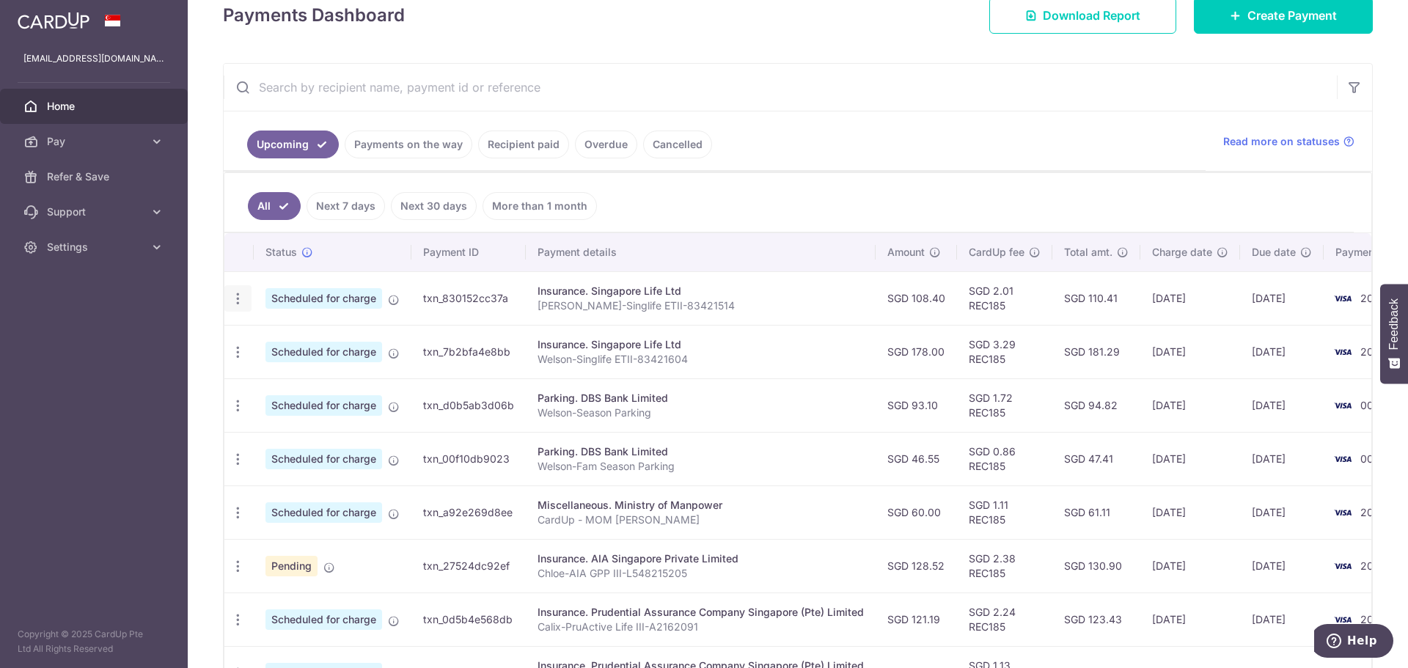
click at [238, 295] on icon "button" at bounding box center [237, 298] width 15 height 15
click at [763, 300] on p "[PERSON_NAME]-Singlife ETII-83421514" at bounding box center [700, 305] width 326 height 15
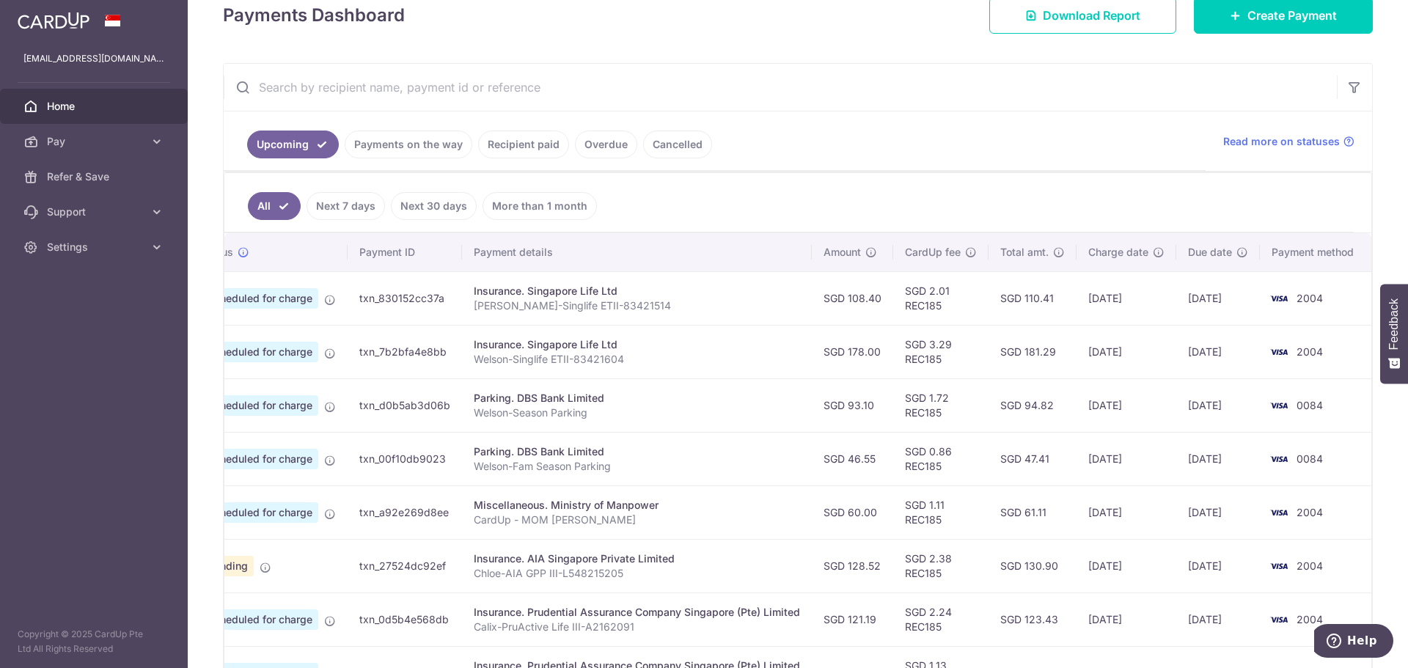
drag, startPoint x: 858, startPoint y: 421, endPoint x: 966, endPoint y: 435, distance: 108.7
